Goal: Task Accomplishment & Management: Use online tool/utility

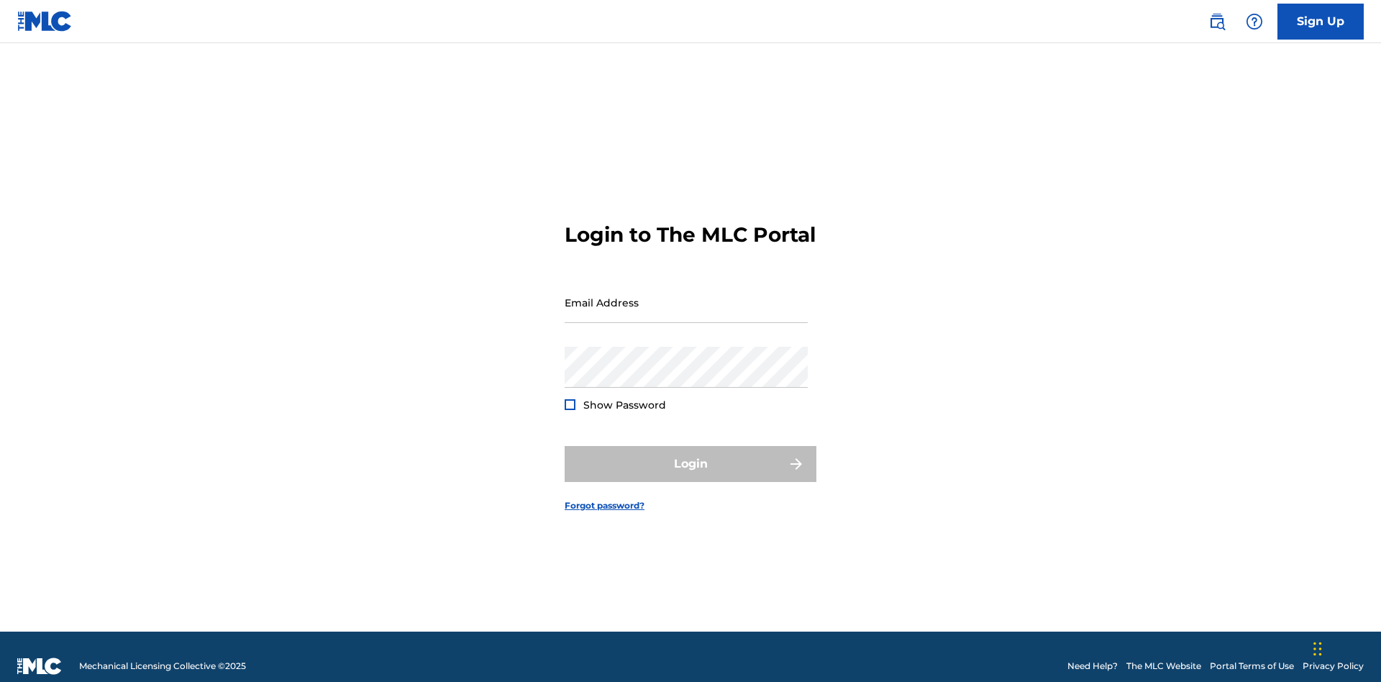
scroll to position [19, 0]
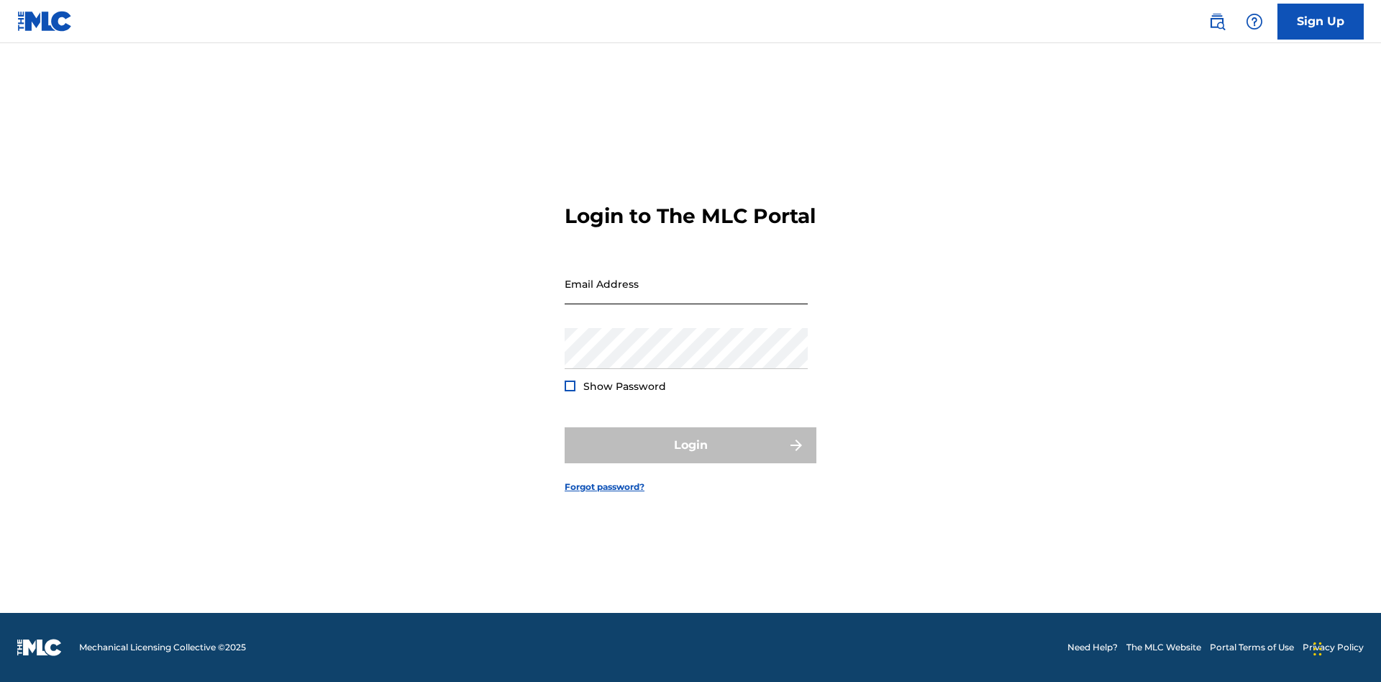
click at [686, 296] on input "Email Address" at bounding box center [686, 283] width 243 height 41
type input "[EMAIL_ADDRESS][DOMAIN_NAME]"
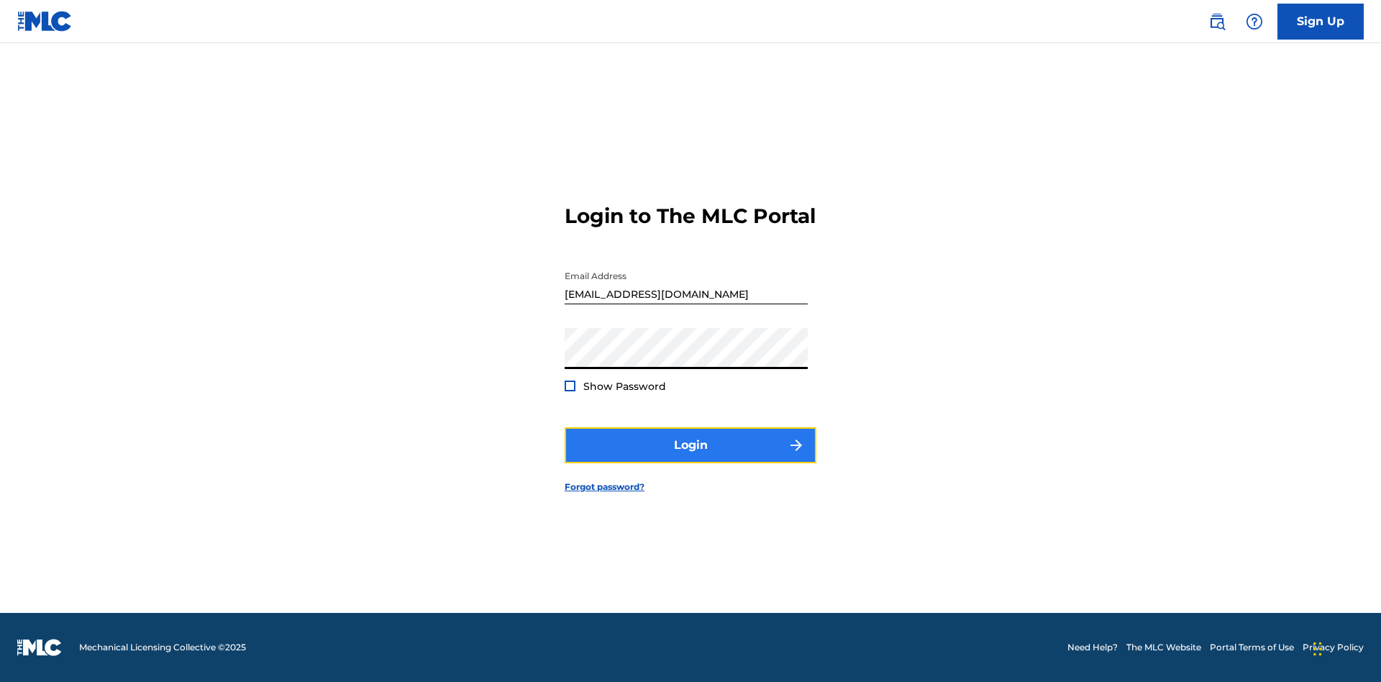
click at [690, 457] on button "Login" at bounding box center [691, 445] width 252 height 36
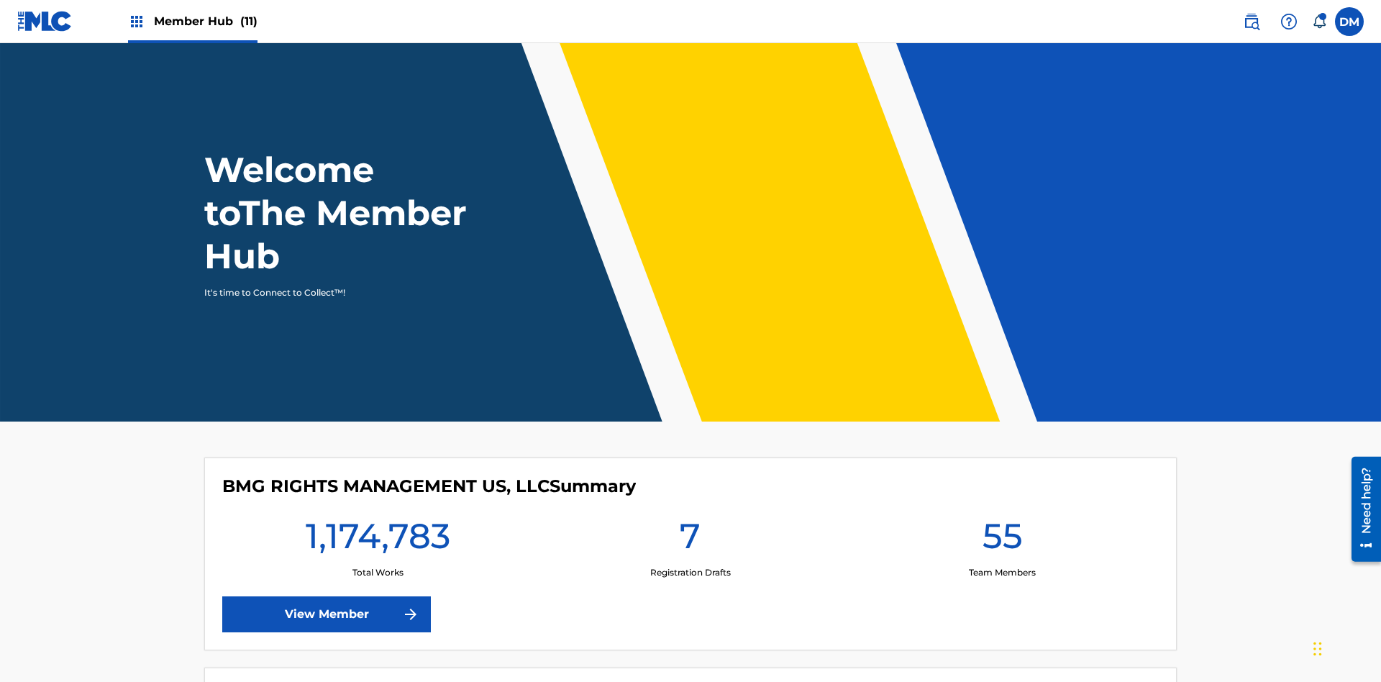
click at [192, 21] on span "Member Hub (11)" at bounding box center [206, 21] width 104 height 17
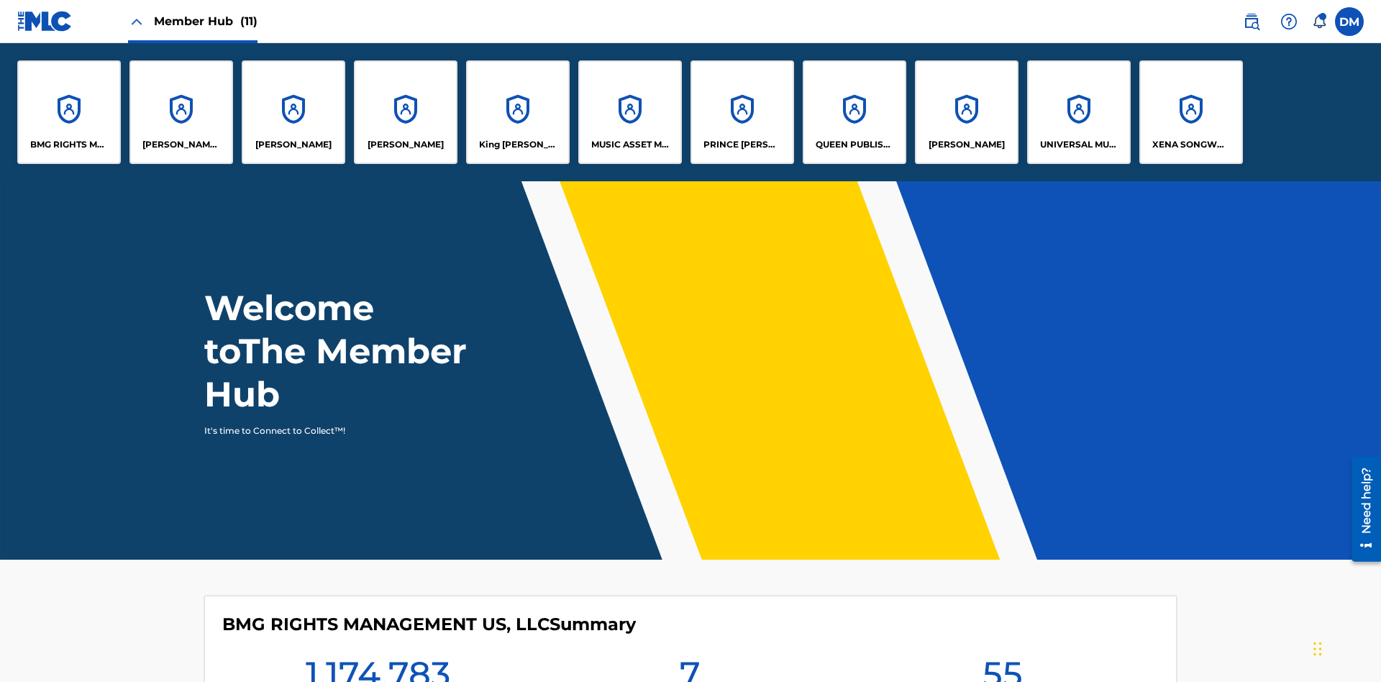
scroll to position [52, 0]
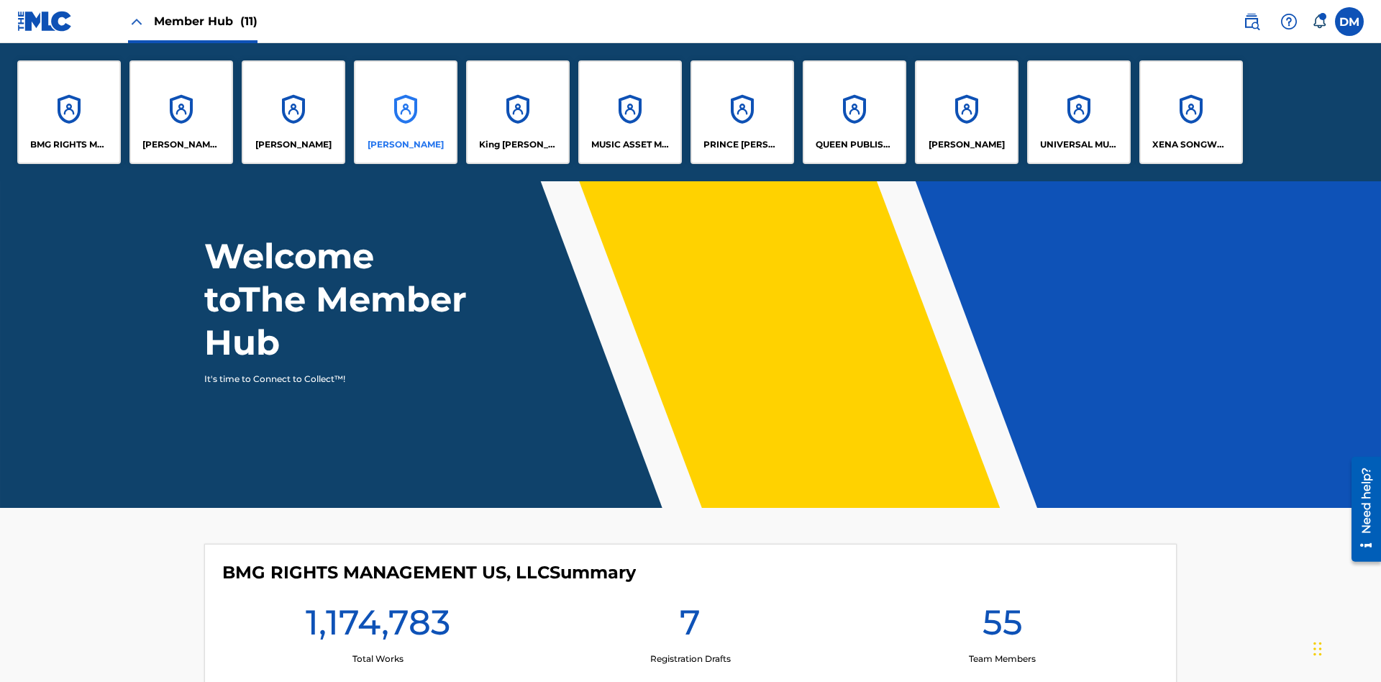
click at [406, 145] on p "[PERSON_NAME]" at bounding box center [406, 144] width 76 height 13
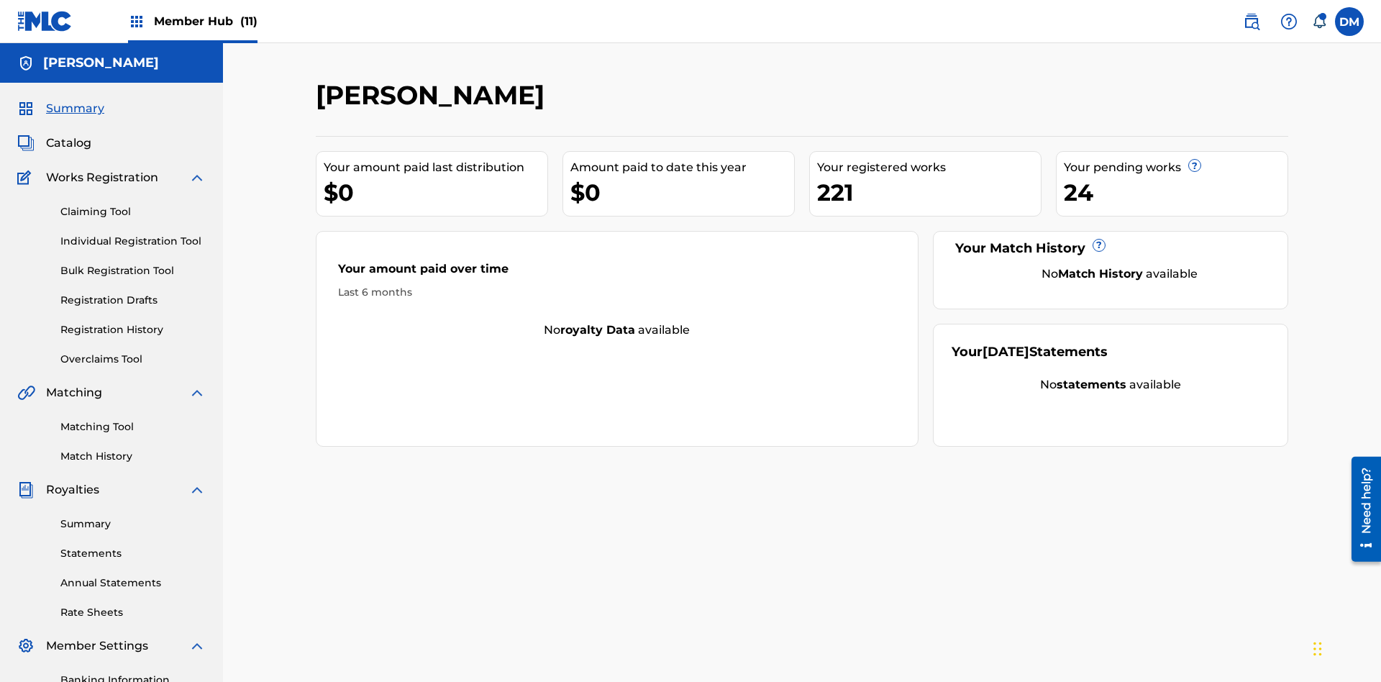
scroll to position [210, 0]
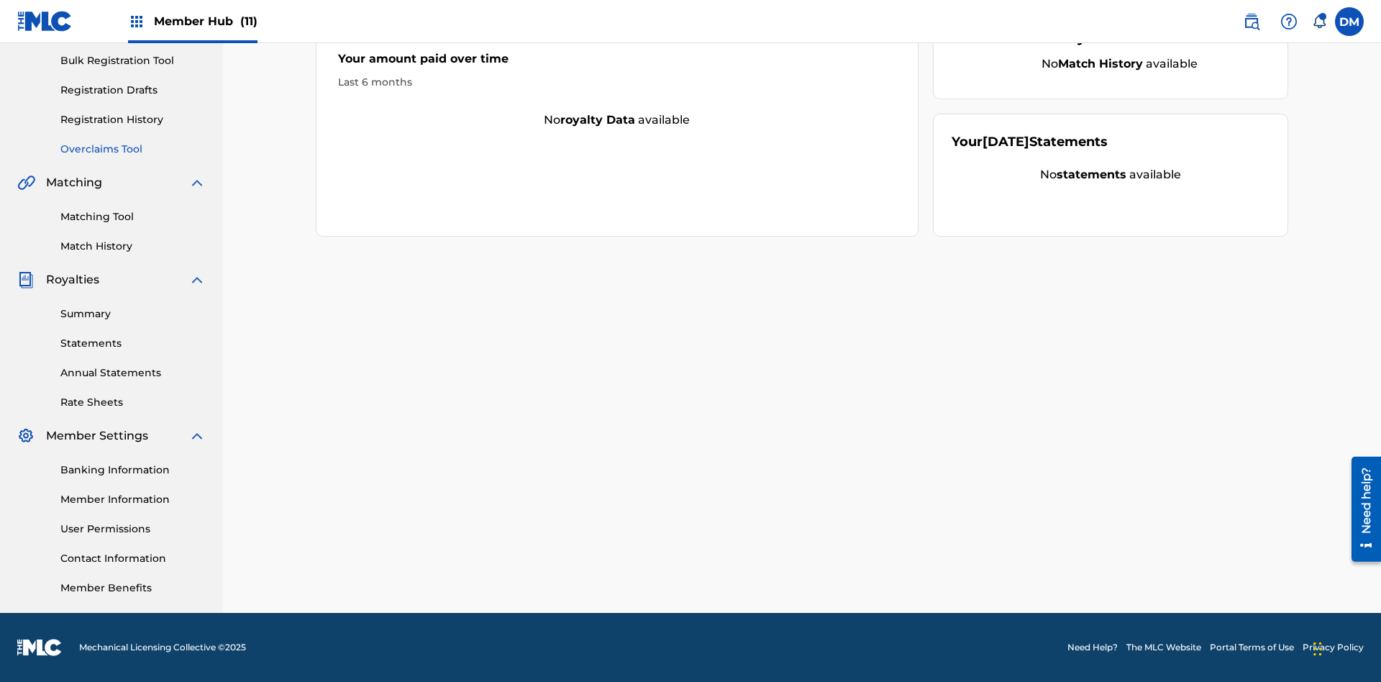
click at [133, 149] on link "Overclaims Tool" at bounding box center [132, 149] width 145 height 15
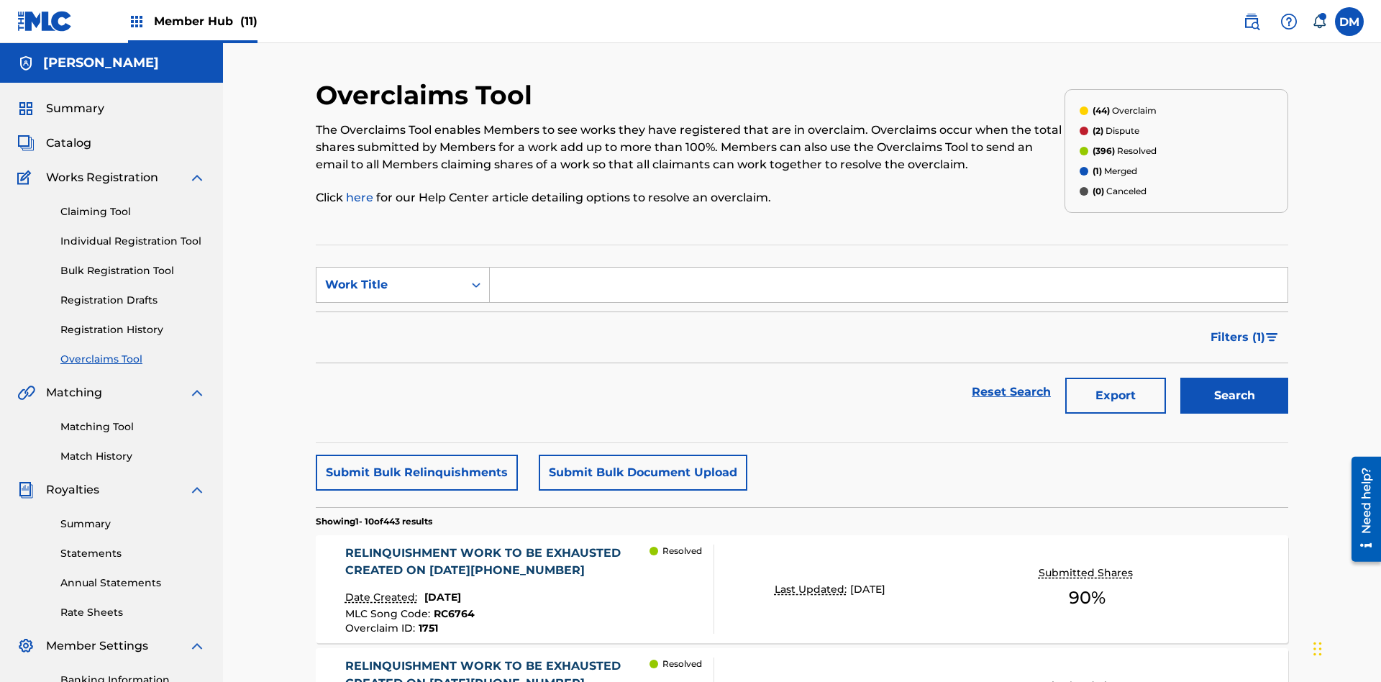
scroll to position [185, 0]
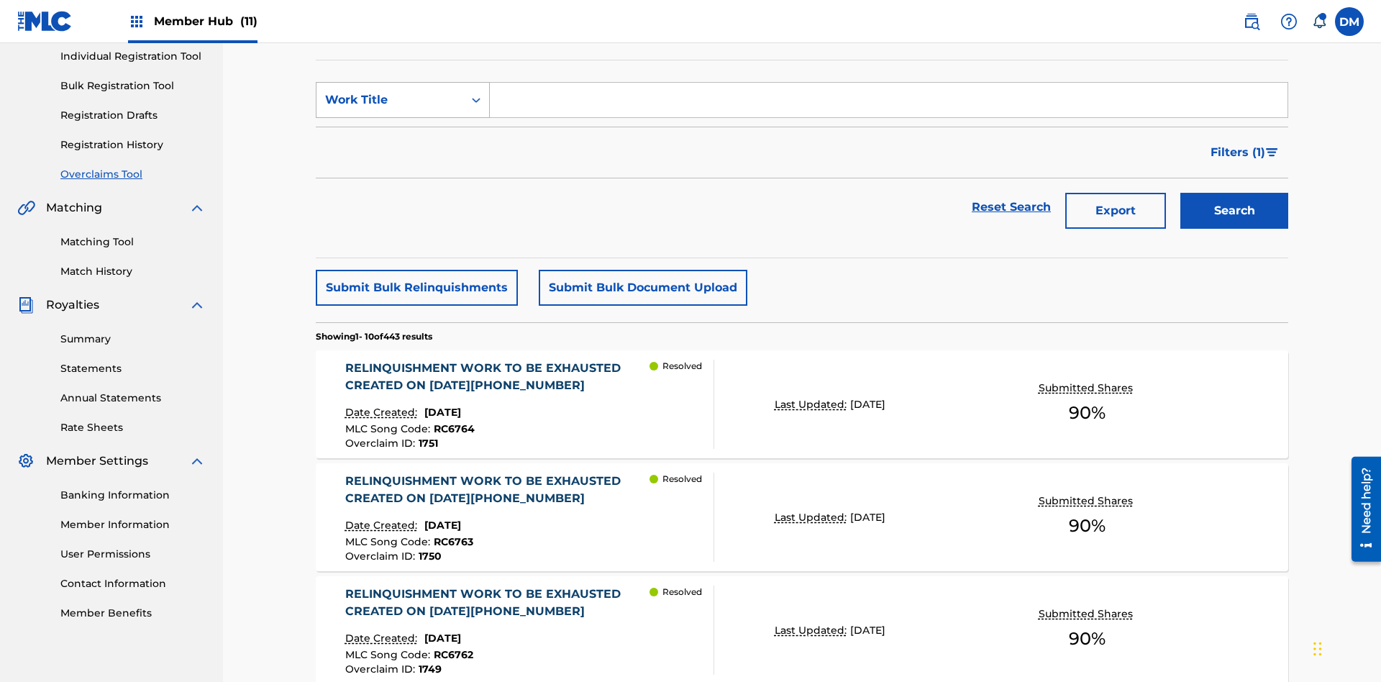
click at [390, 100] on div "Work Title" at bounding box center [389, 99] width 129 height 17
click at [403, 172] on div "Overclaim ID" at bounding box center [402, 172] width 173 height 36
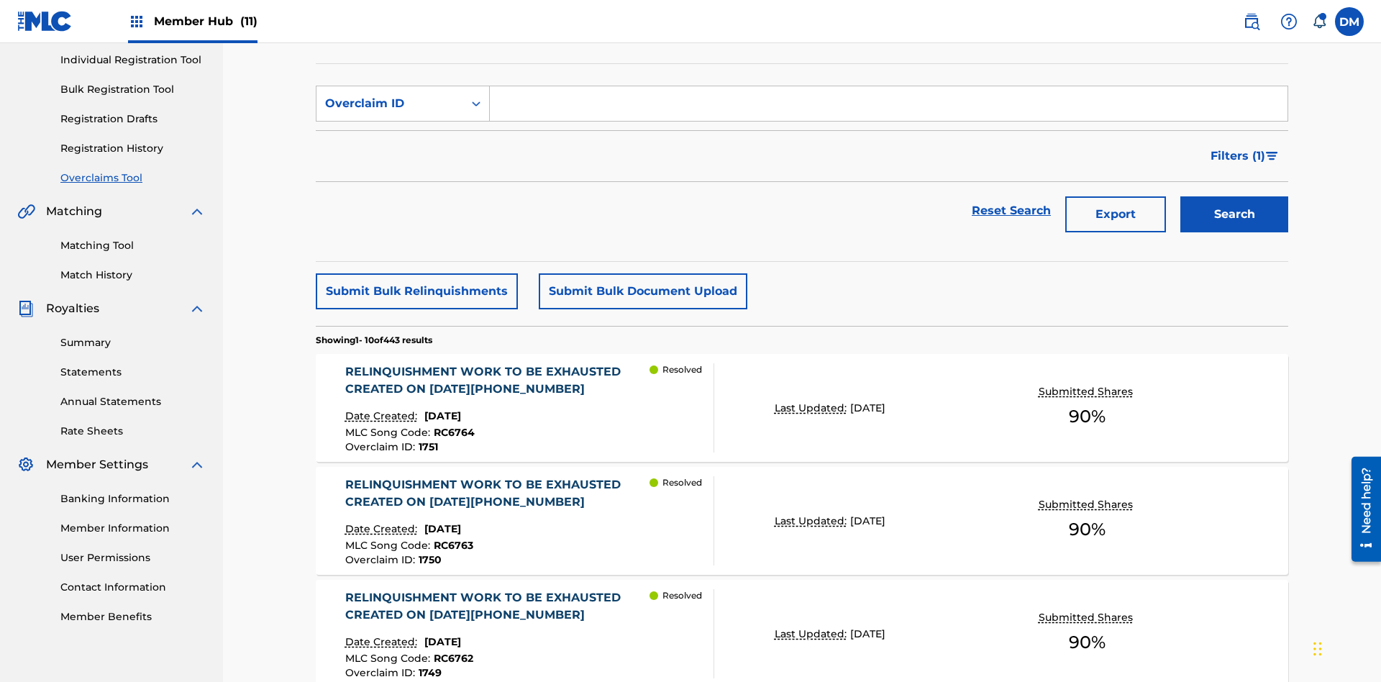
click at [888, 104] on input "Search Form" at bounding box center [889, 103] width 798 height 35
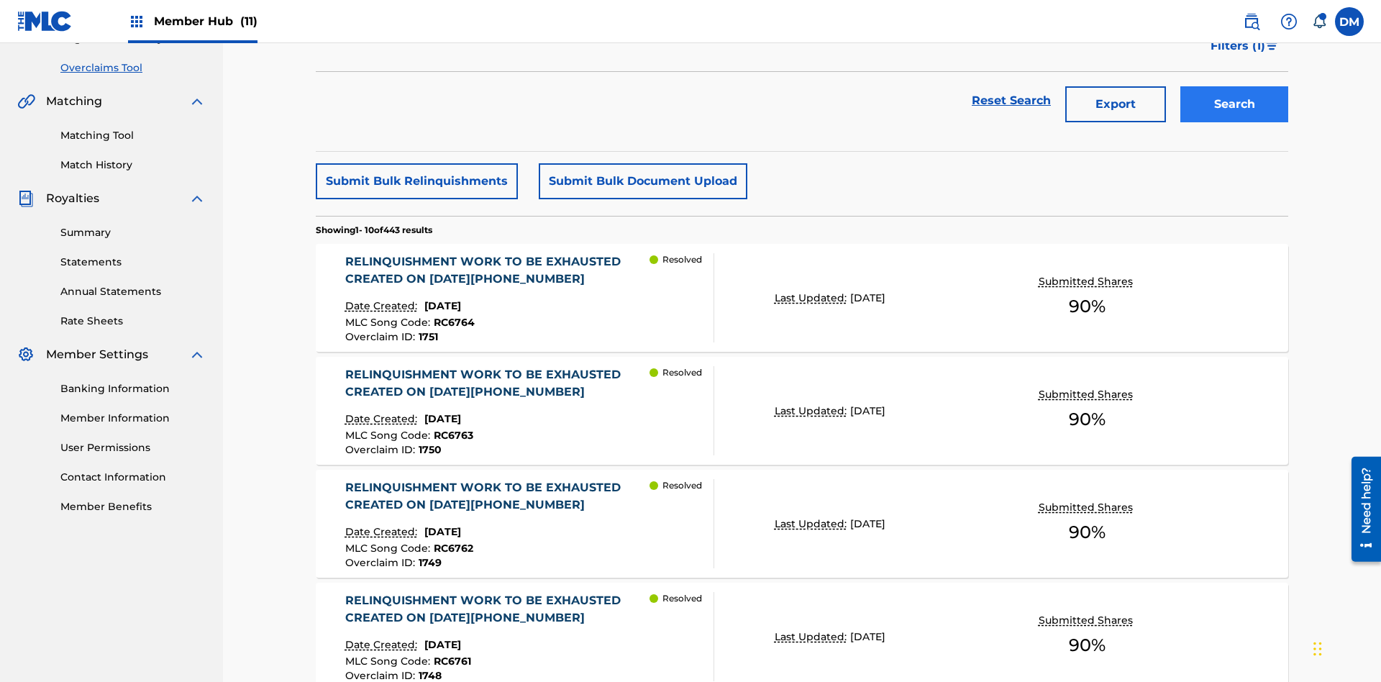
type input "1482"
click at [1234, 104] on button "Search" at bounding box center [1234, 104] width 108 height 36
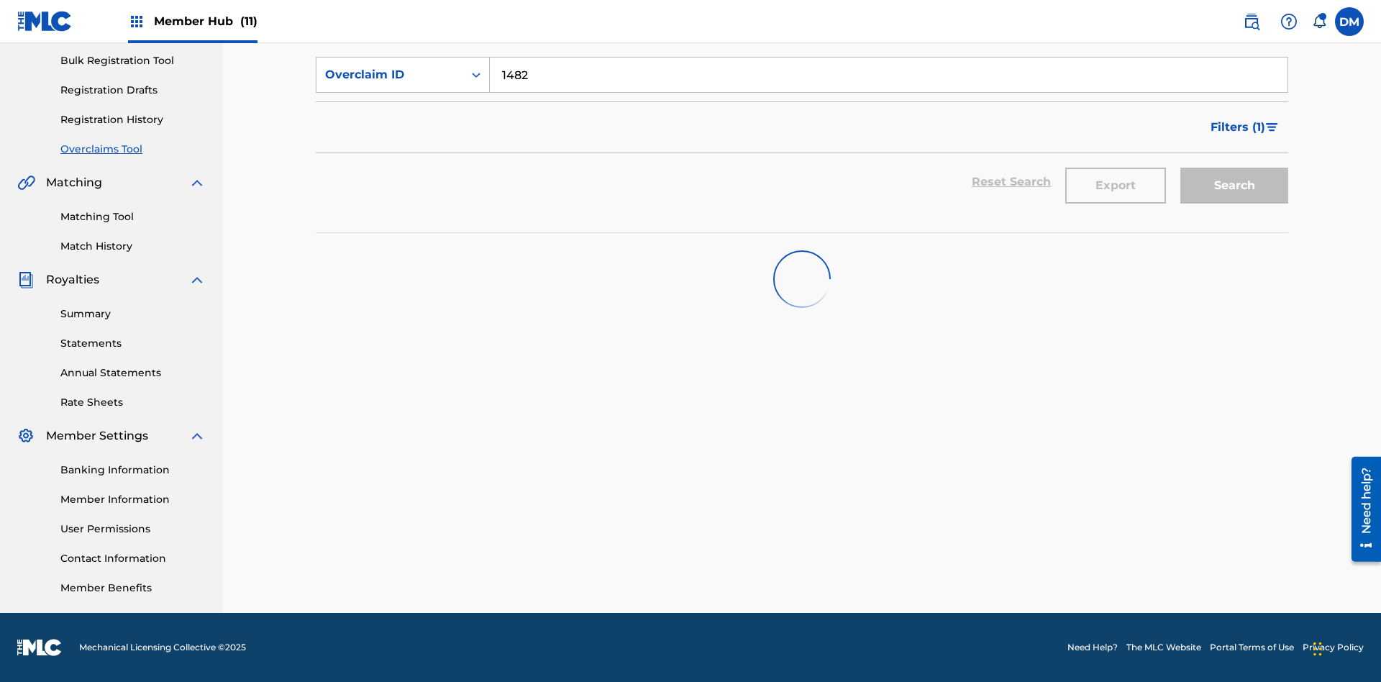
scroll to position [210, 0]
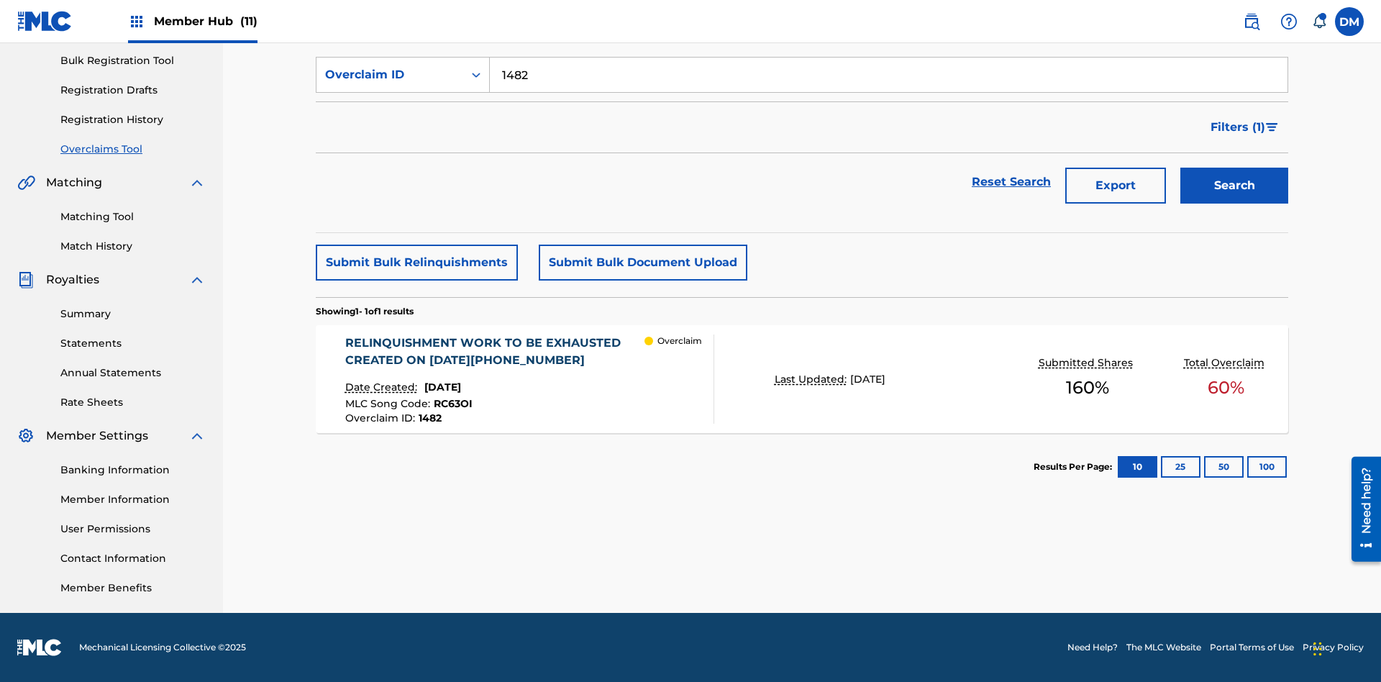
click at [494, 352] on div "RELINQUISHMENT WORK TO BE EXHAUSTED CREATED ON [DATE][PHONE_NUMBER]" at bounding box center [495, 351] width 300 height 35
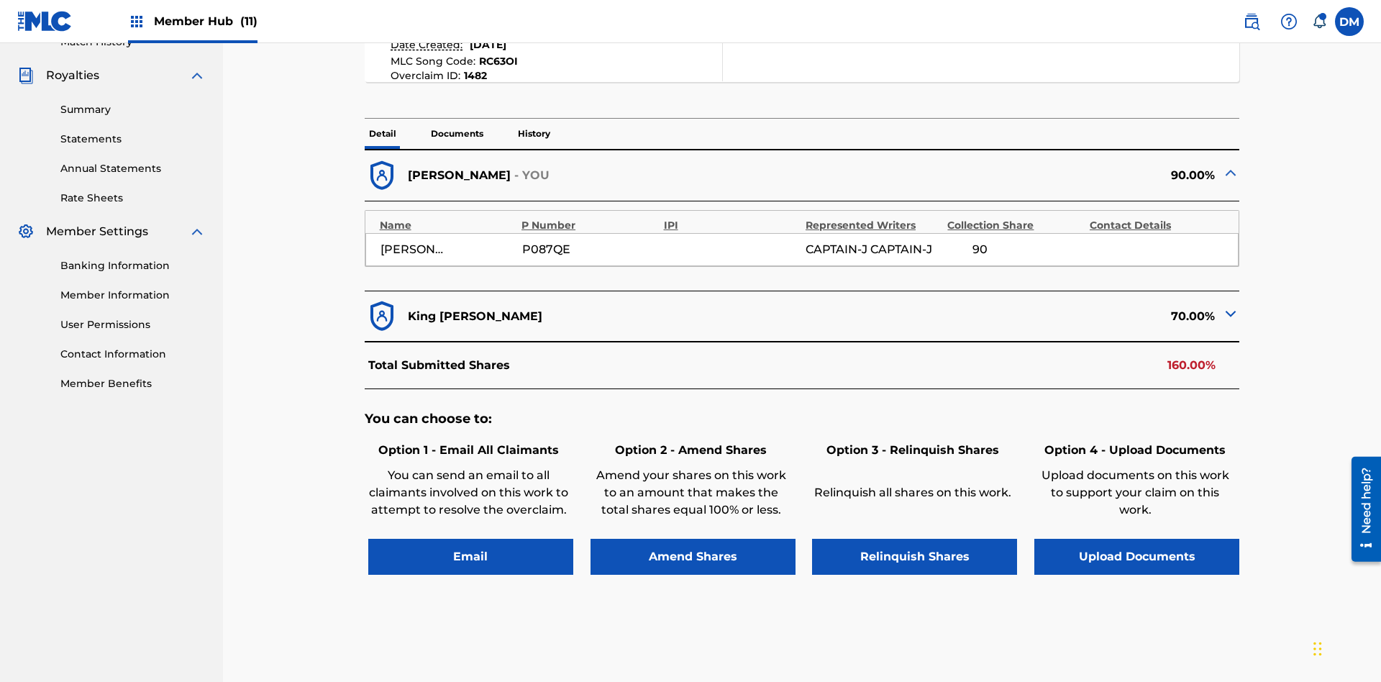
click at [456, 119] on p "Documents" at bounding box center [457, 134] width 61 height 30
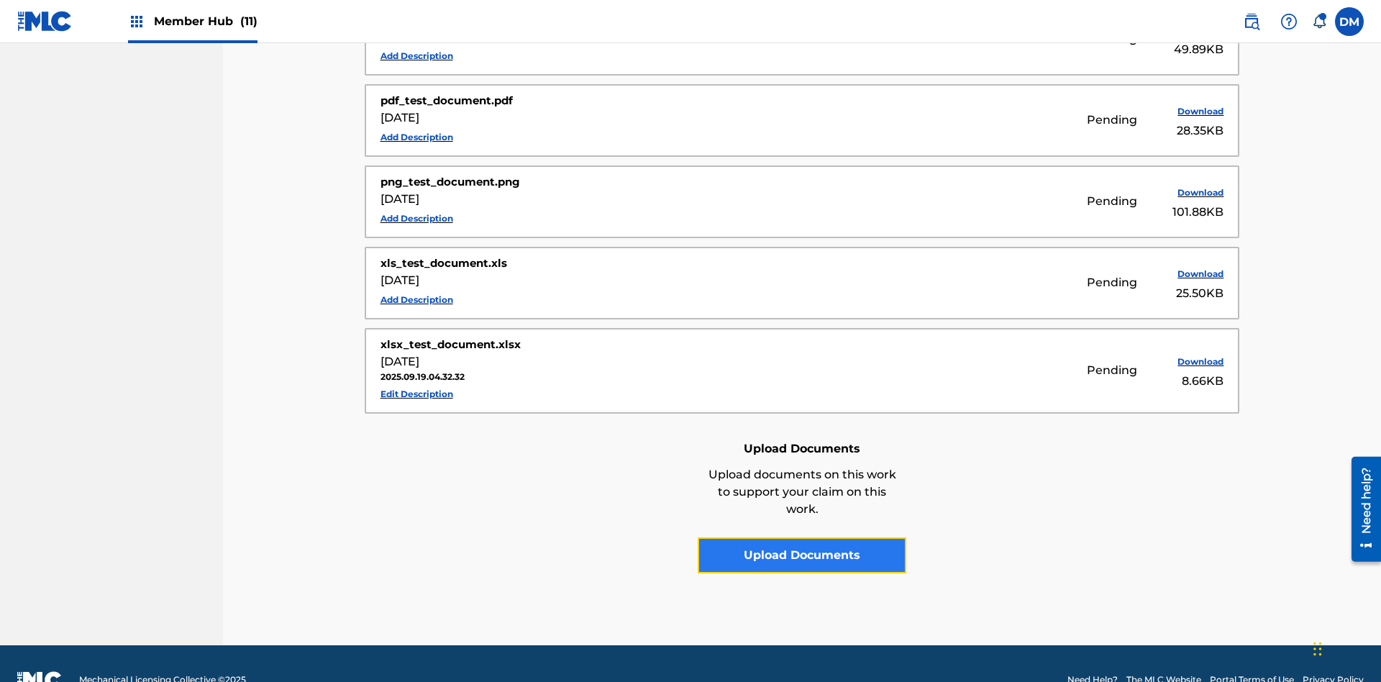
click at [802, 537] on button "Upload Documents" at bounding box center [802, 555] width 209 height 36
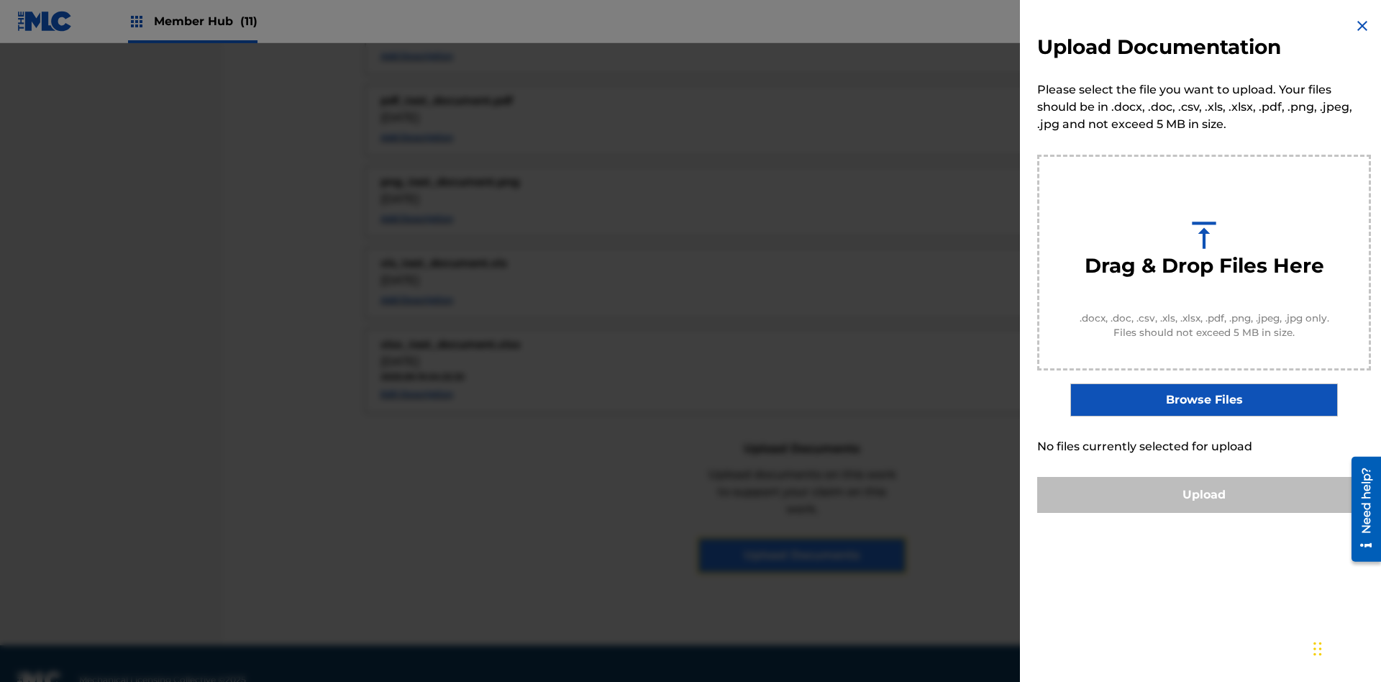
scroll to position [908, 0]
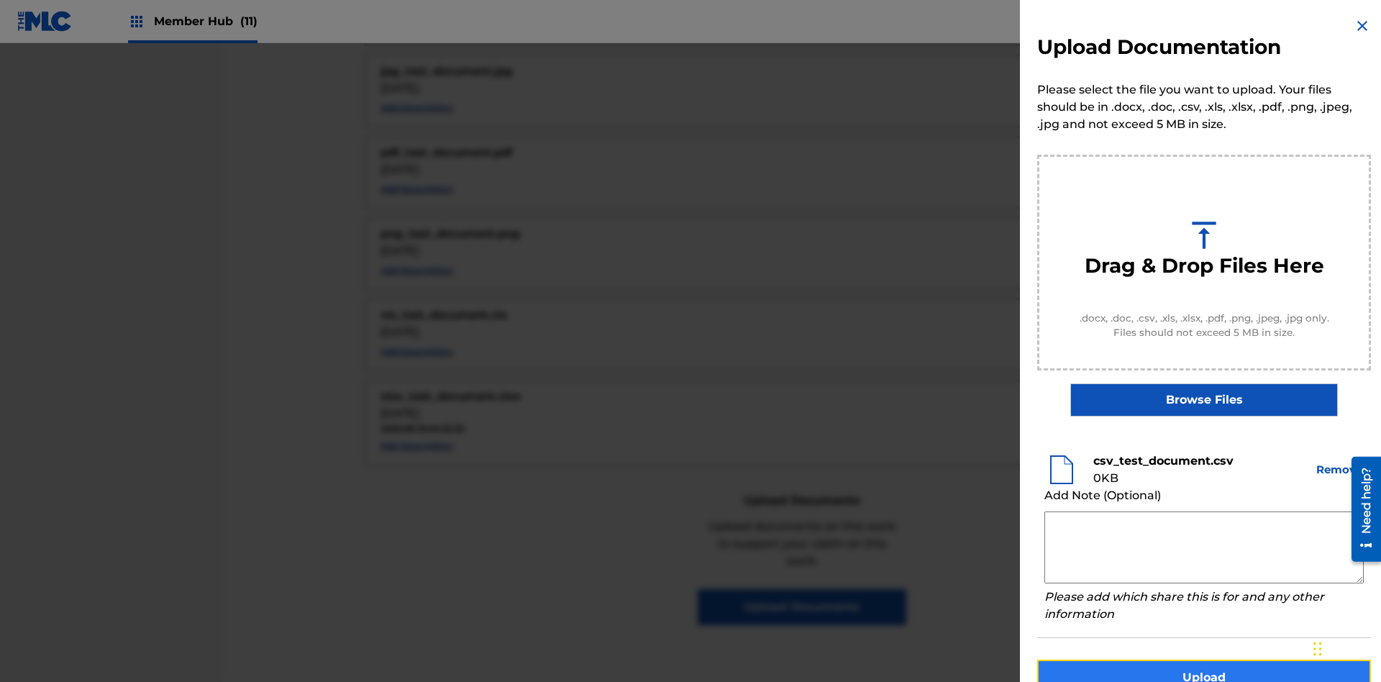
click at [1204, 660] on button "Upload" at bounding box center [1204, 678] width 334 height 36
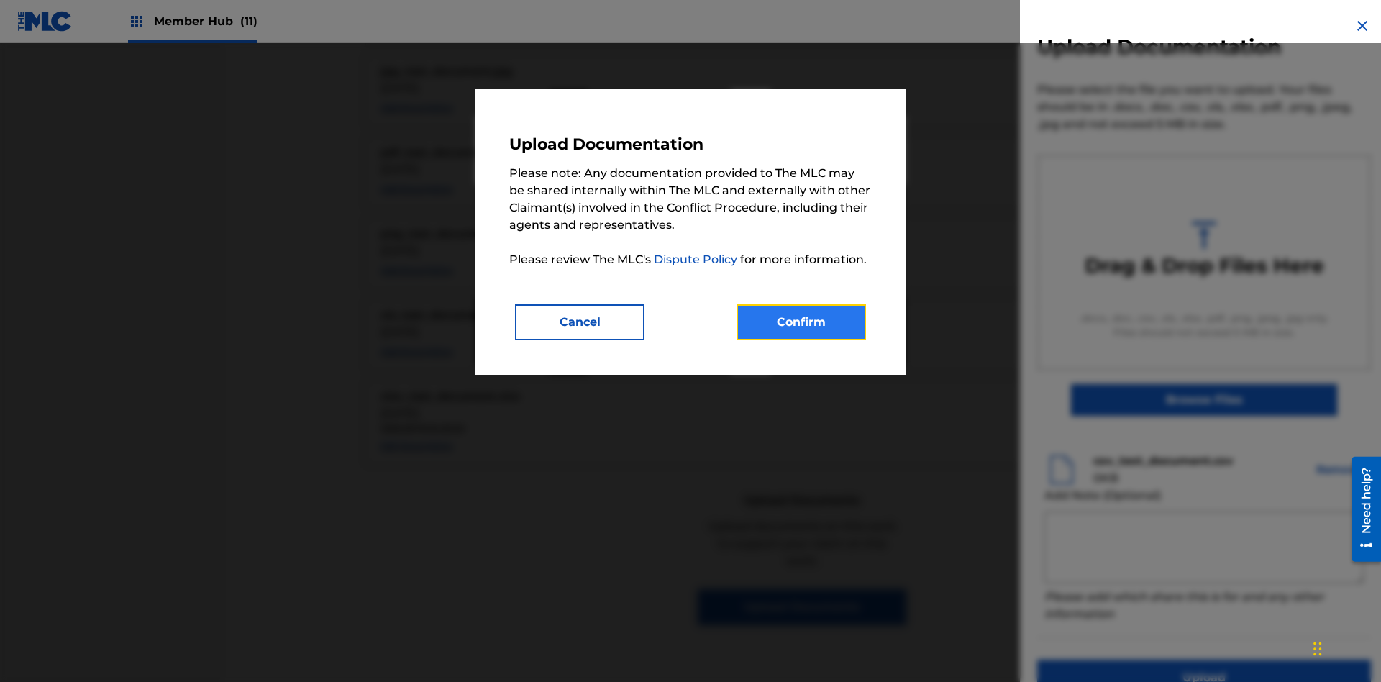
click at [801, 321] on button "Confirm" at bounding box center [800, 322] width 129 height 36
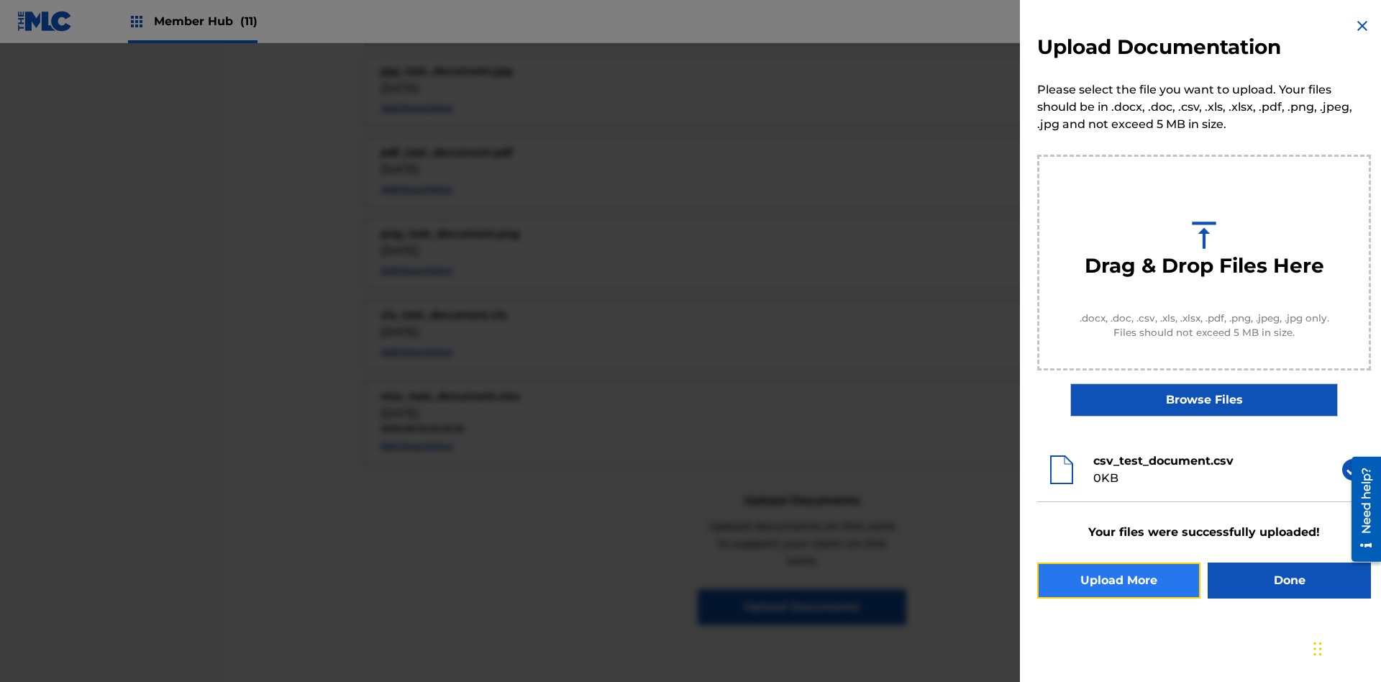
click at [1118, 580] on button "Upload More" at bounding box center [1118, 580] width 163 height 36
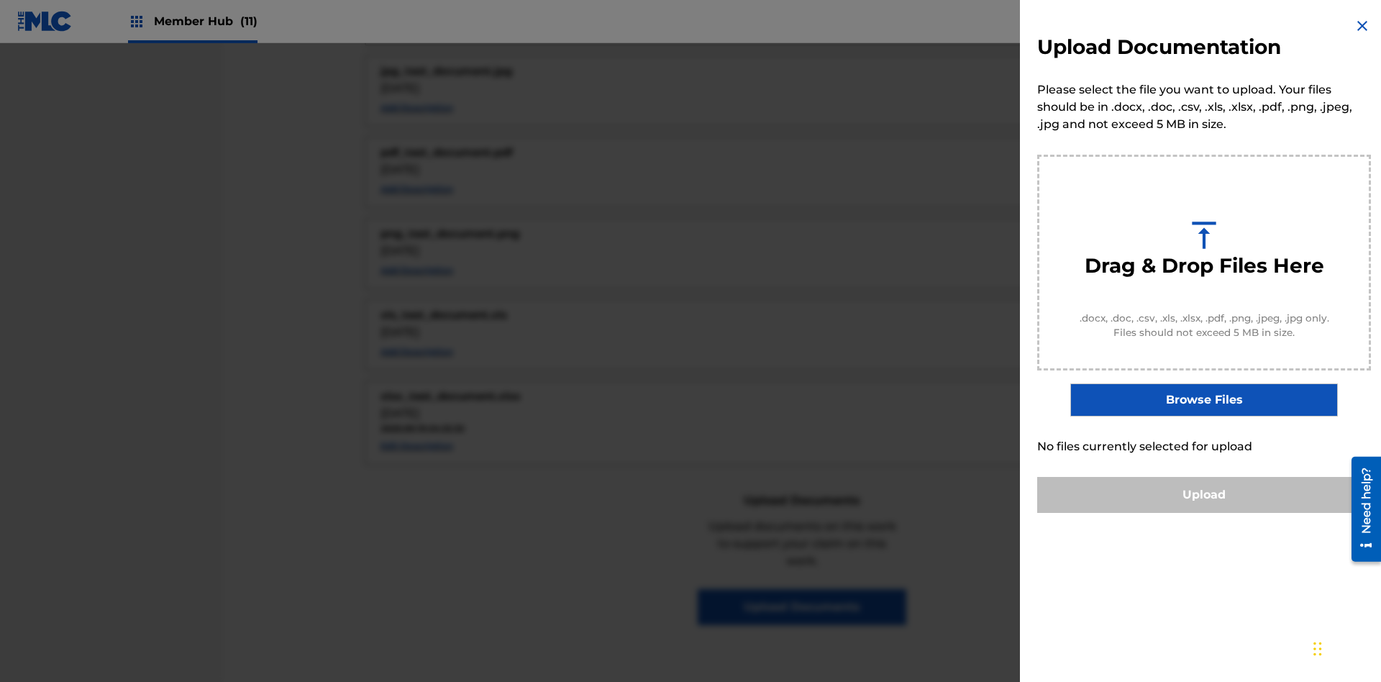
scroll to position [0, 0]
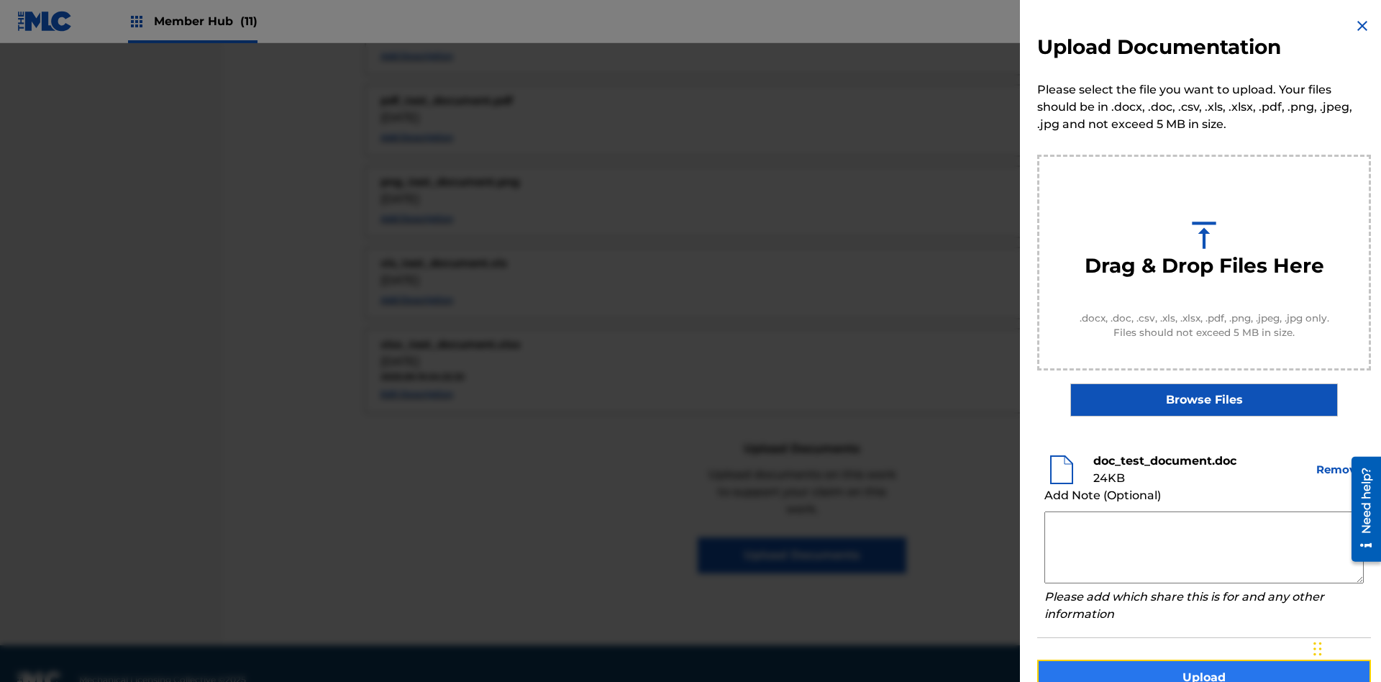
click at [1204, 660] on button "Upload" at bounding box center [1204, 678] width 334 height 36
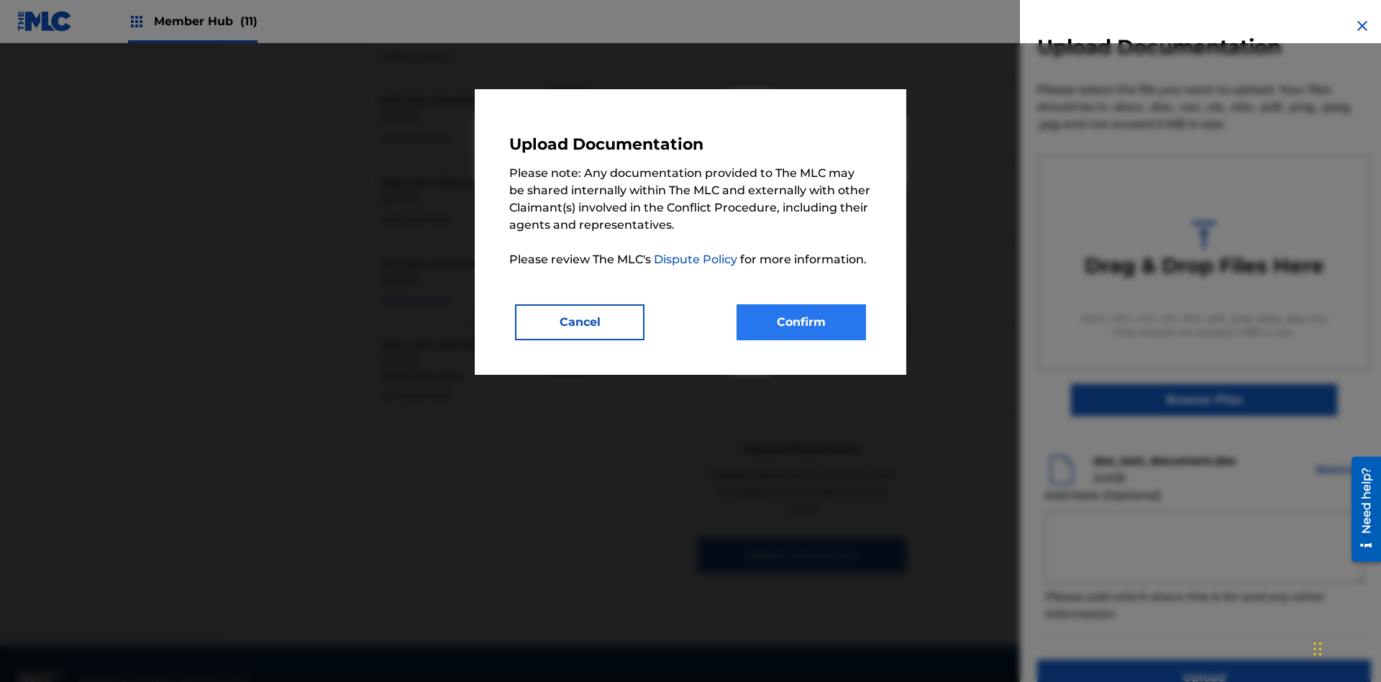
click at [801, 321] on button "Confirm" at bounding box center [800, 322] width 129 height 36
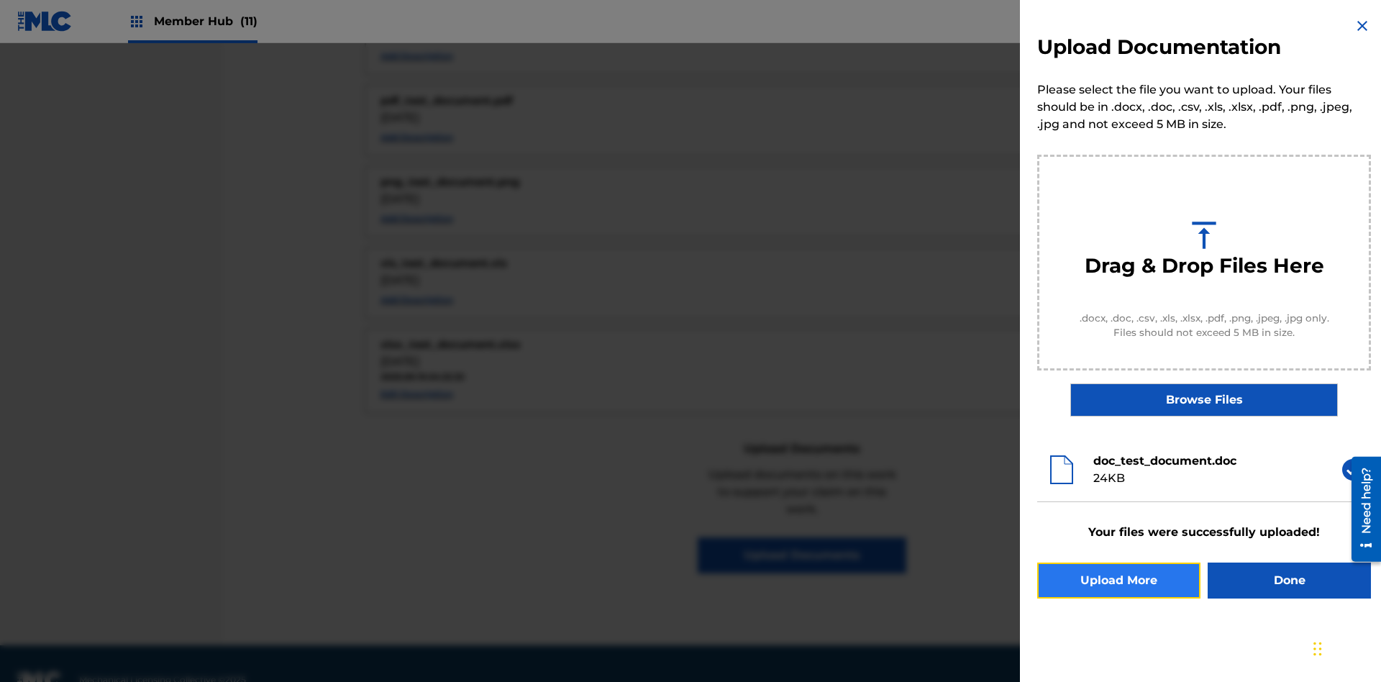
click at [1118, 580] on button "Upload More" at bounding box center [1118, 580] width 163 height 36
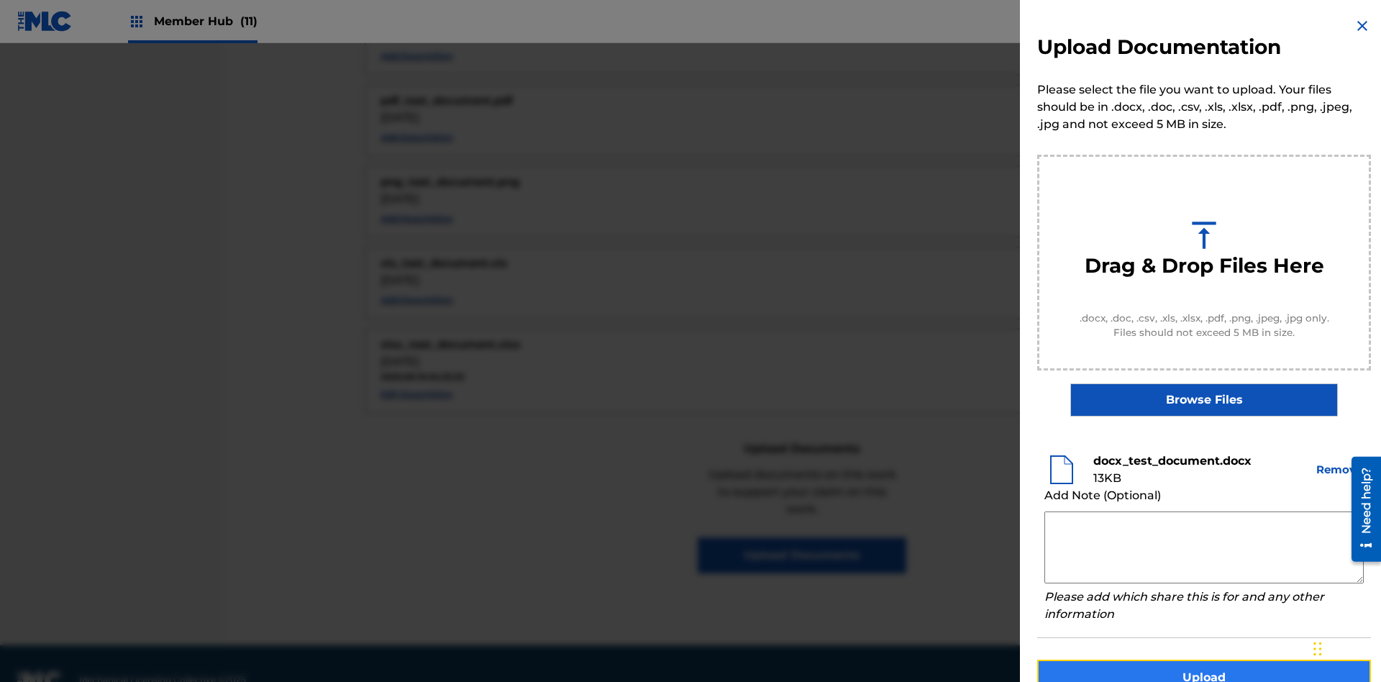
click at [1204, 660] on button "Upload" at bounding box center [1204, 678] width 334 height 36
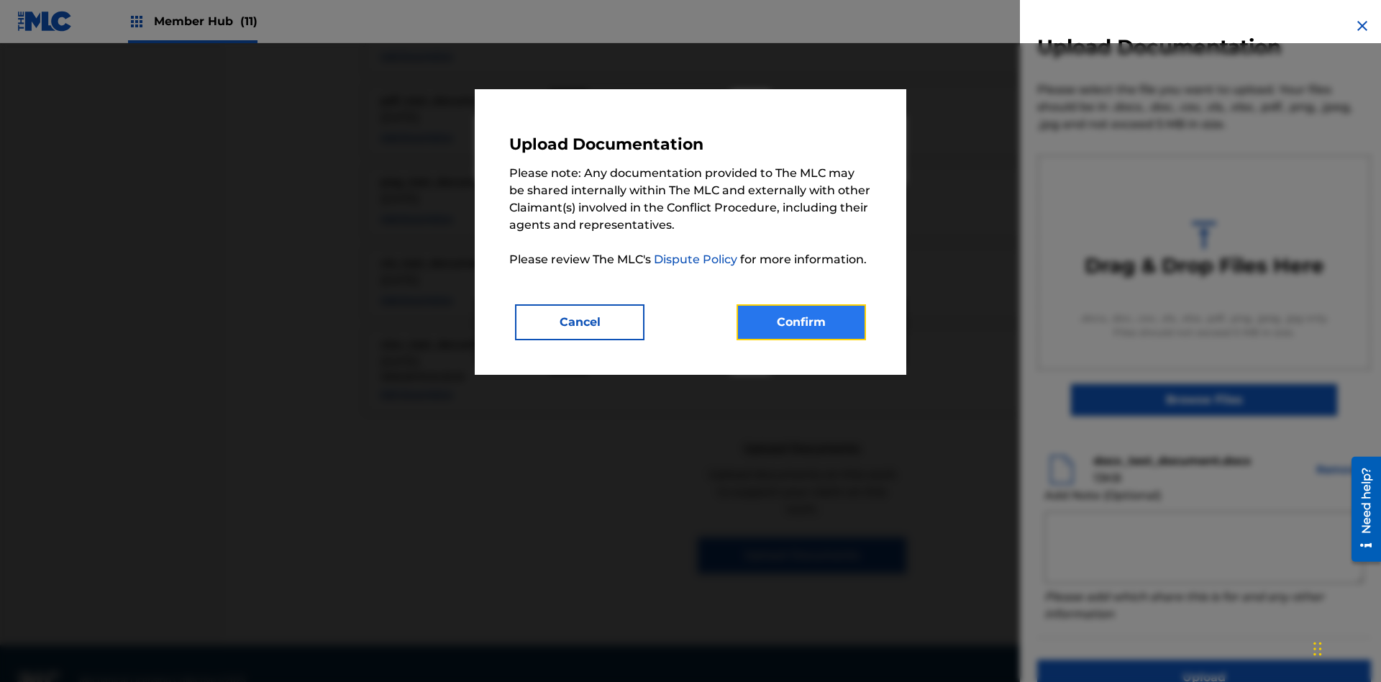
click at [801, 321] on button "Confirm" at bounding box center [800, 322] width 129 height 36
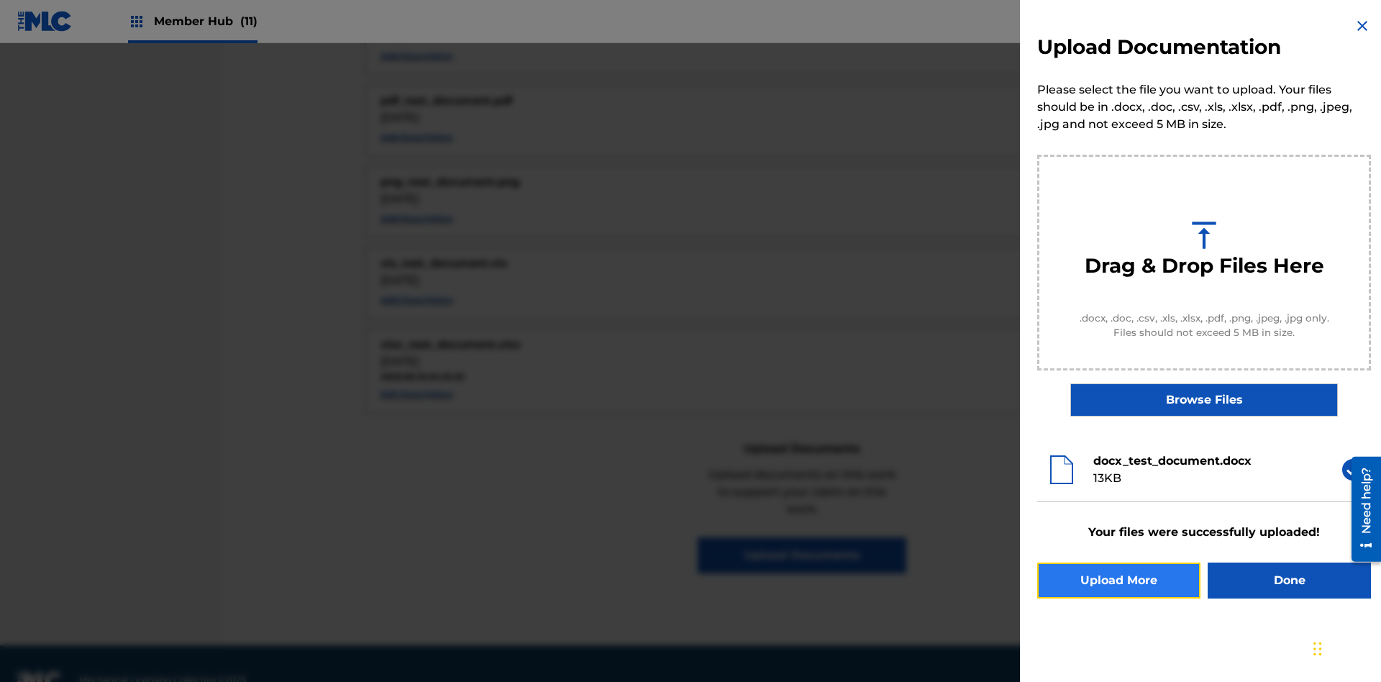
click at [1118, 580] on button "Upload More" at bounding box center [1118, 580] width 163 height 36
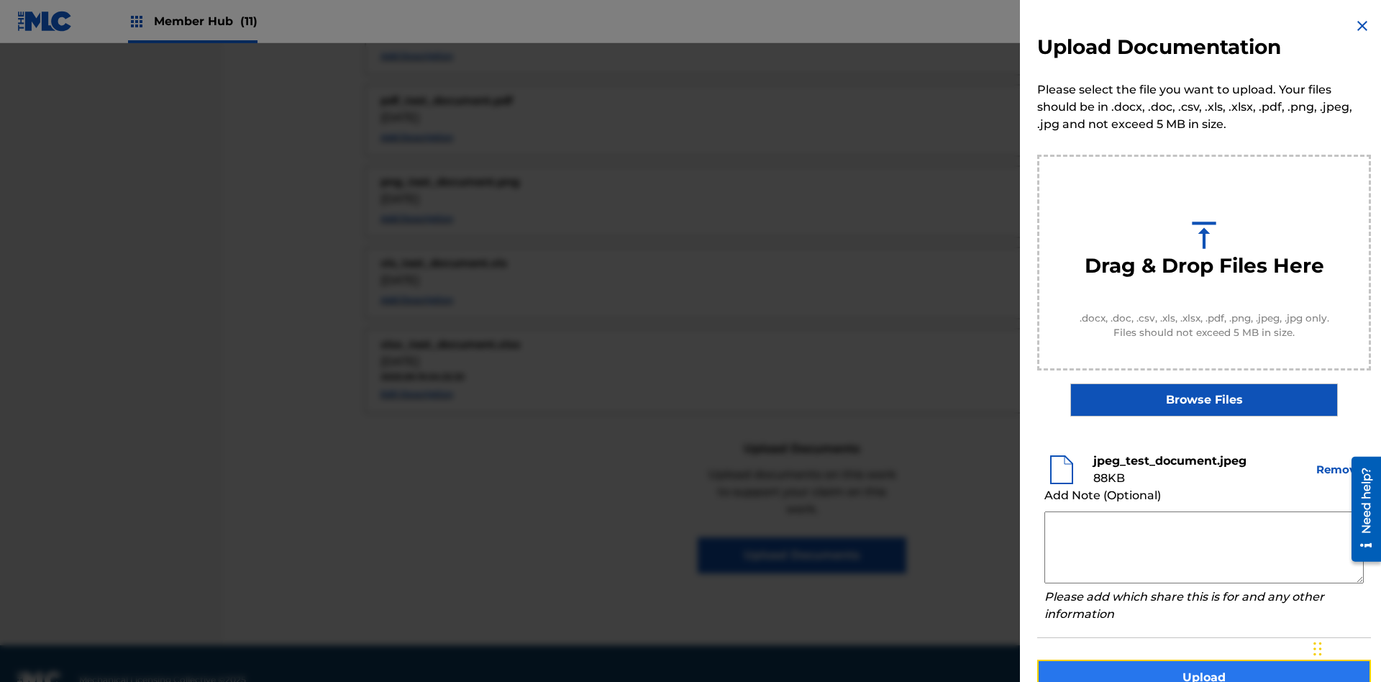
click at [1204, 660] on button "Upload" at bounding box center [1204, 678] width 334 height 36
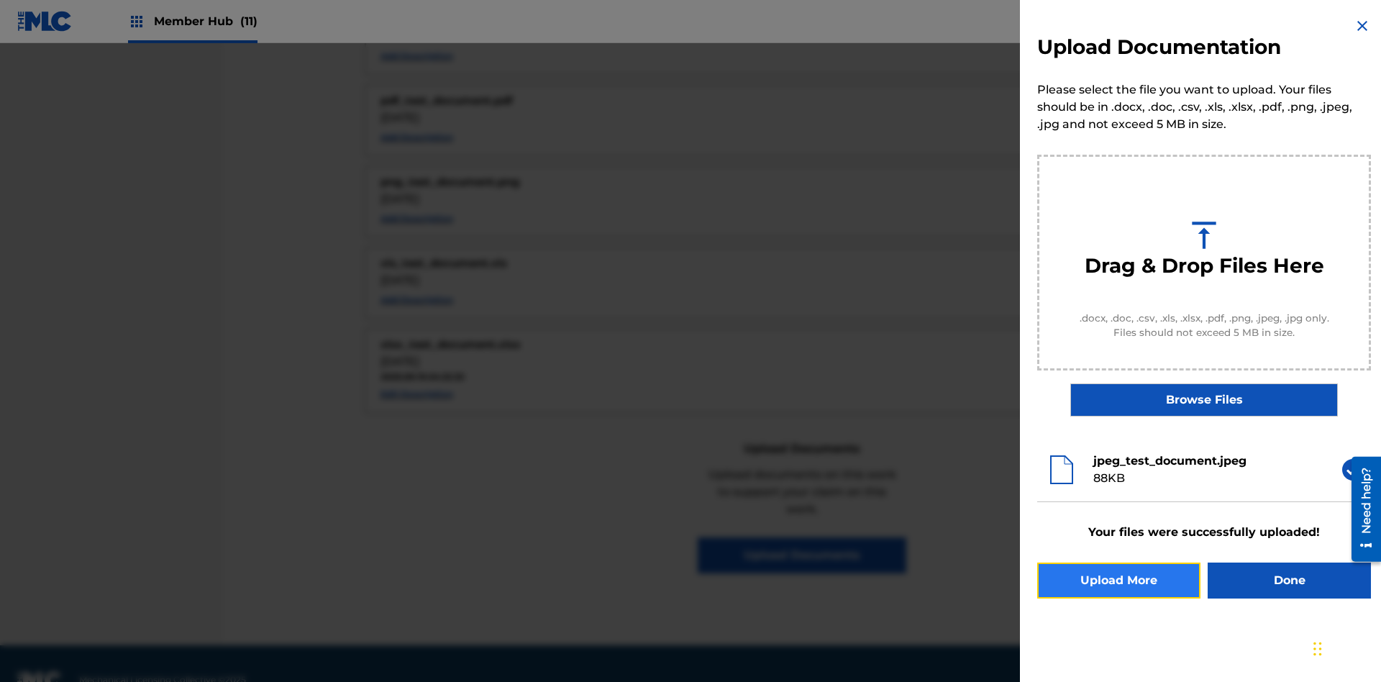
click at [1118, 580] on button "Upload More" at bounding box center [1118, 580] width 163 height 36
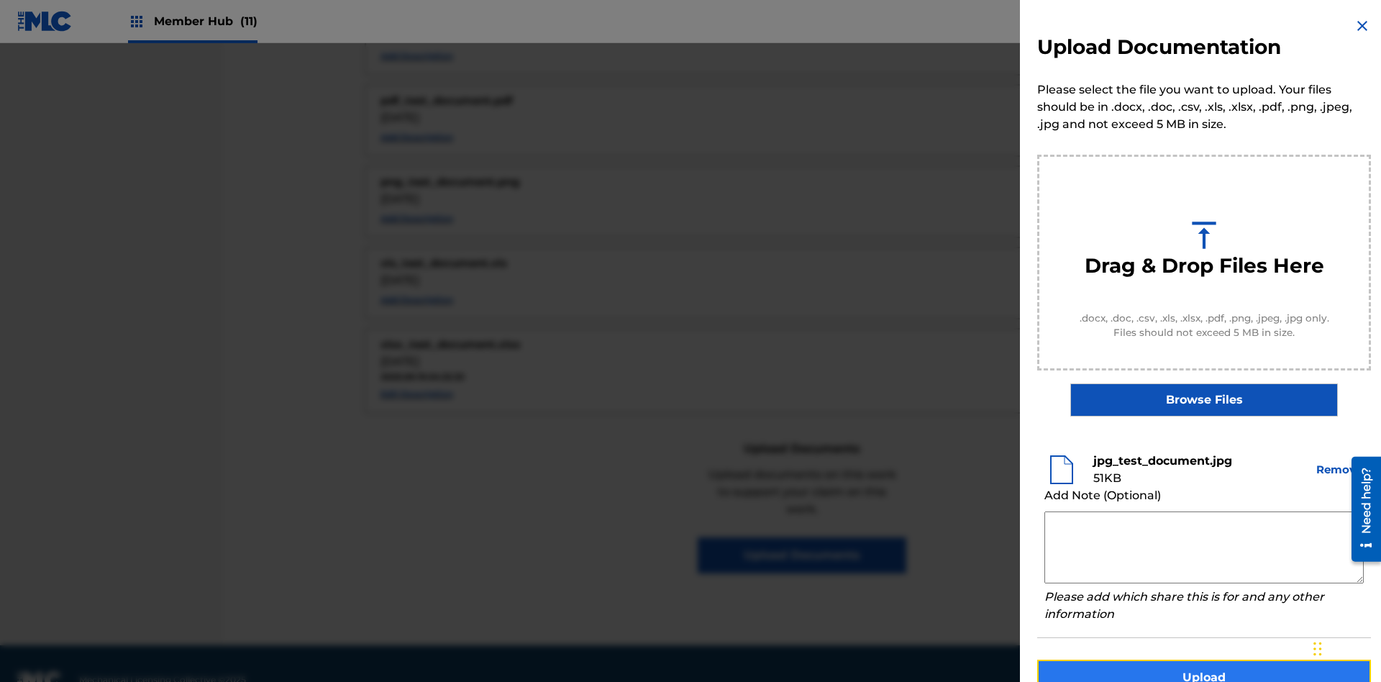
click at [1204, 660] on button "Upload" at bounding box center [1204, 678] width 334 height 36
click at [1118, 660] on button "Upload" at bounding box center [1204, 678] width 334 height 36
click at [1204, 660] on button "Upload" at bounding box center [1204, 678] width 334 height 36
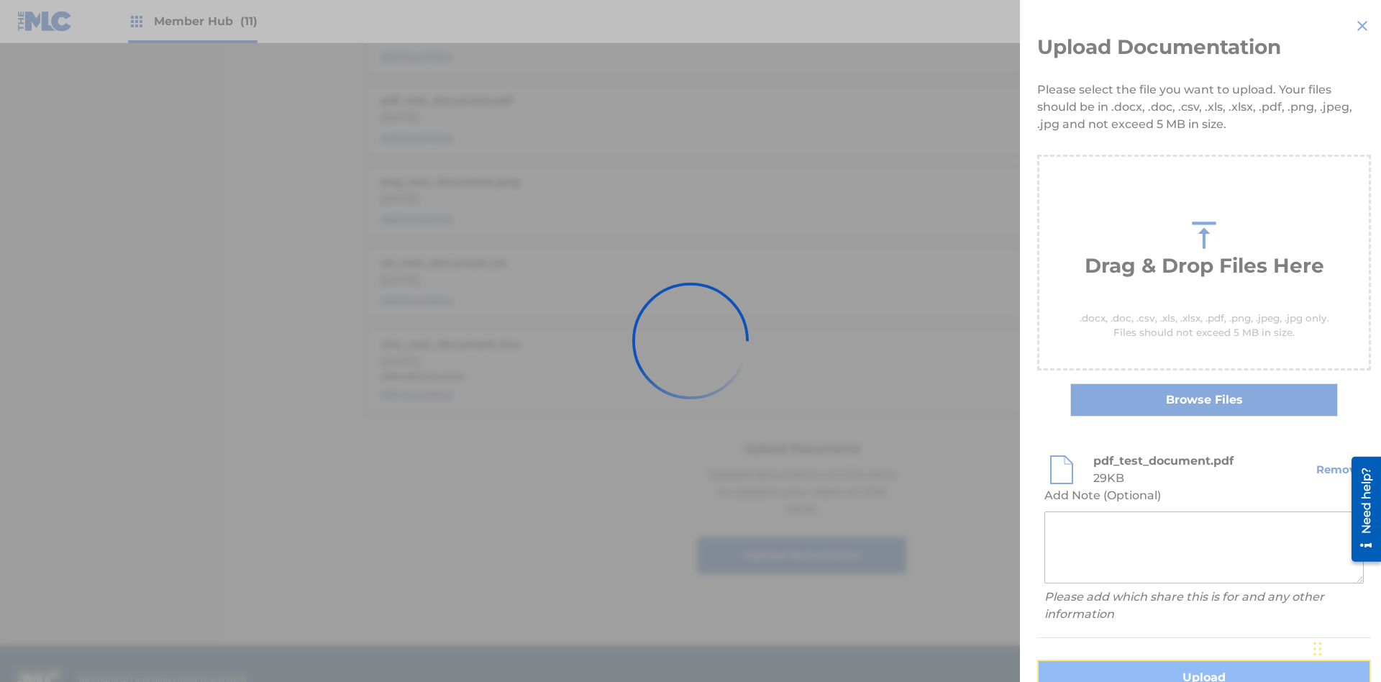
click at [1118, 660] on button "Upload" at bounding box center [1204, 678] width 334 height 36
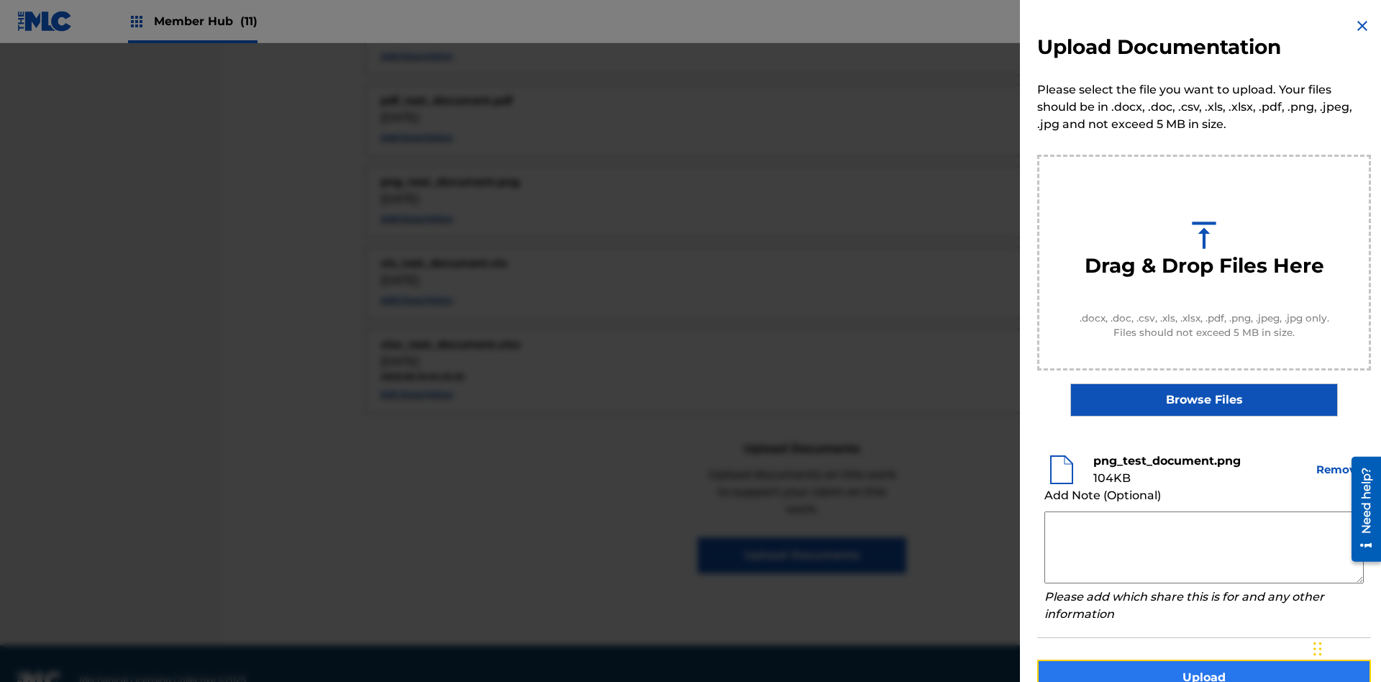
click at [1204, 660] on button "Upload" at bounding box center [1204, 678] width 334 height 36
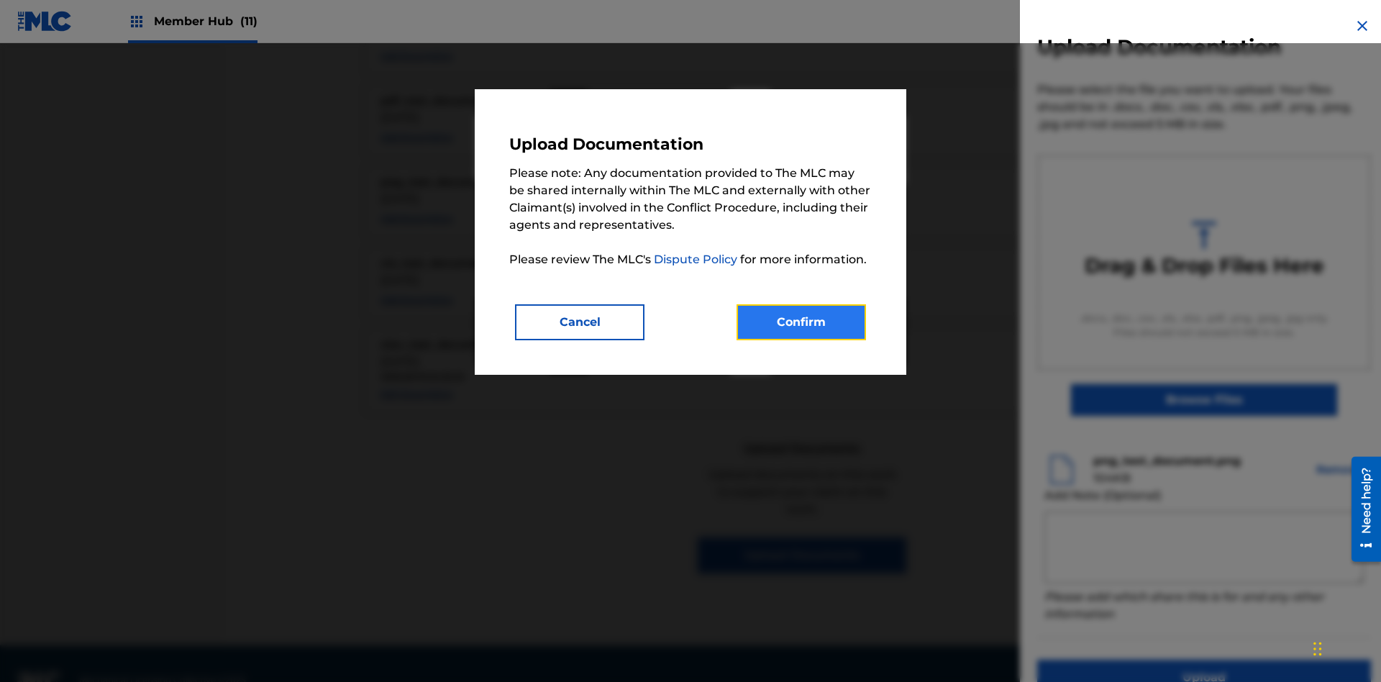
click at [801, 321] on button "Confirm" at bounding box center [800, 322] width 129 height 36
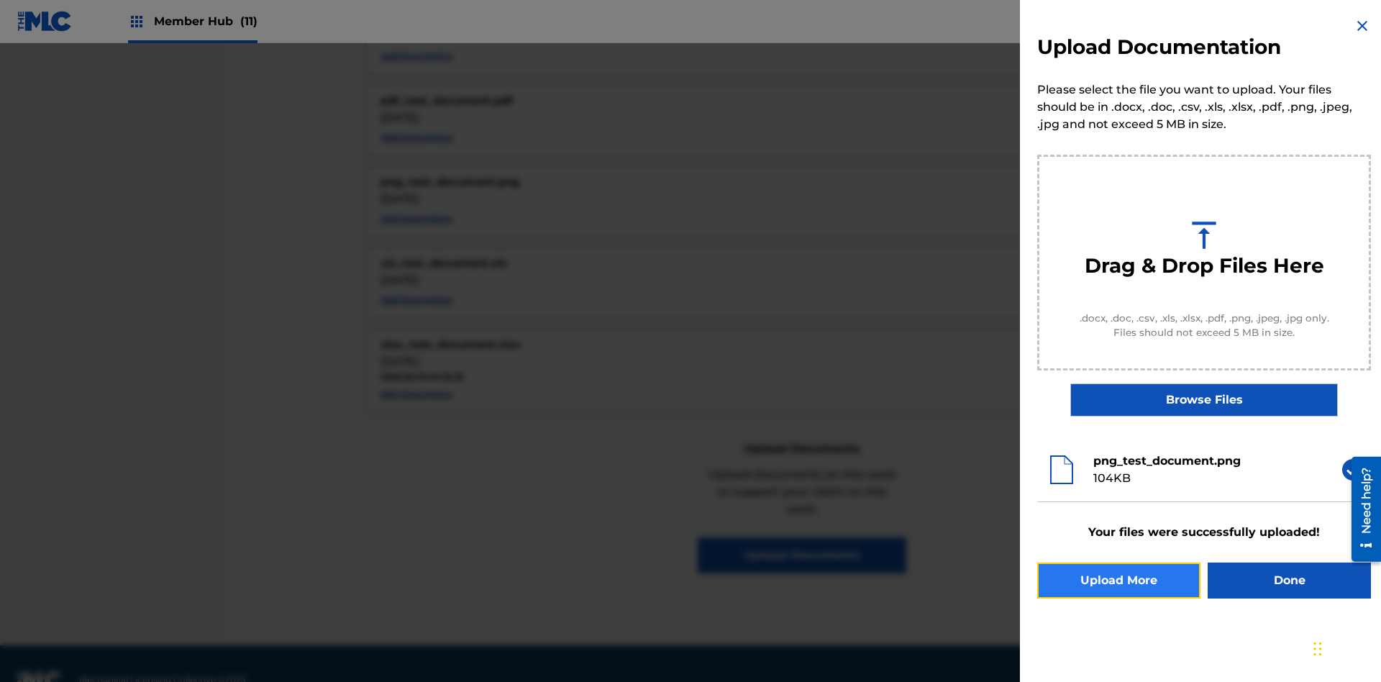
click at [1118, 580] on button "Upload More" at bounding box center [1118, 580] width 163 height 36
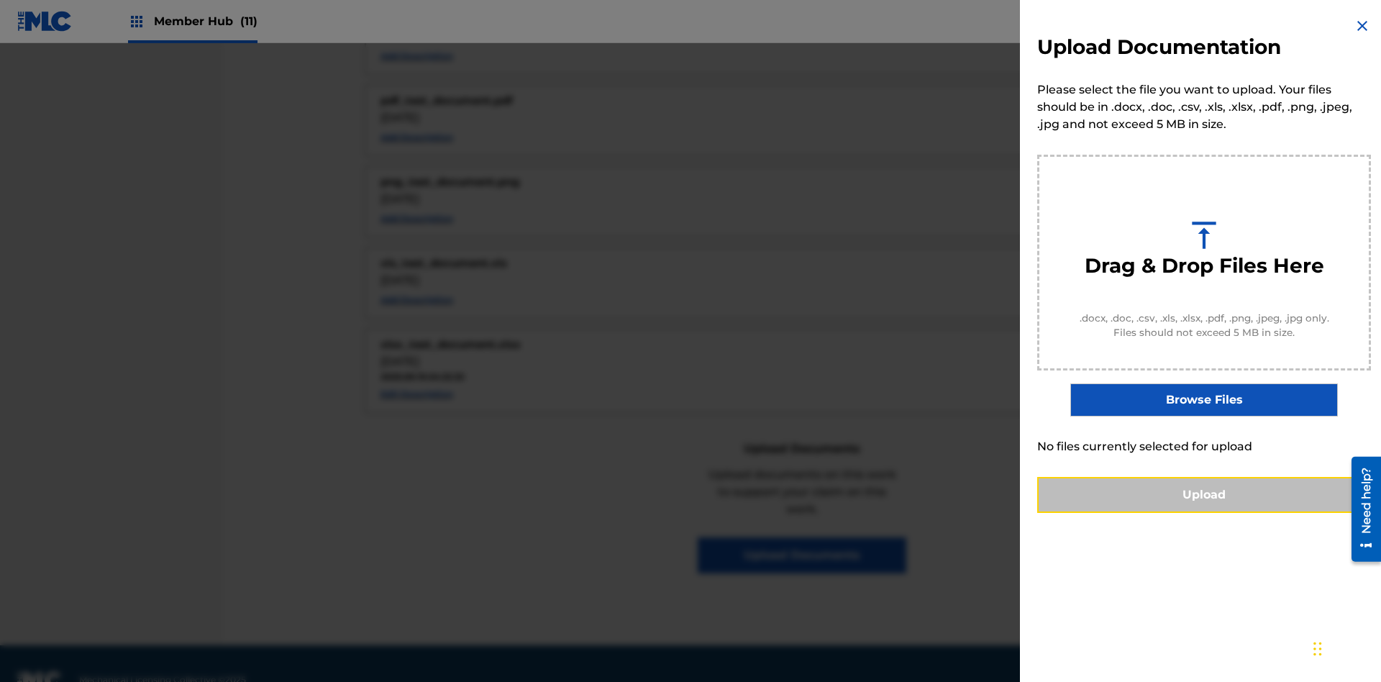
click at [1204, 513] on button "Upload" at bounding box center [1204, 495] width 334 height 36
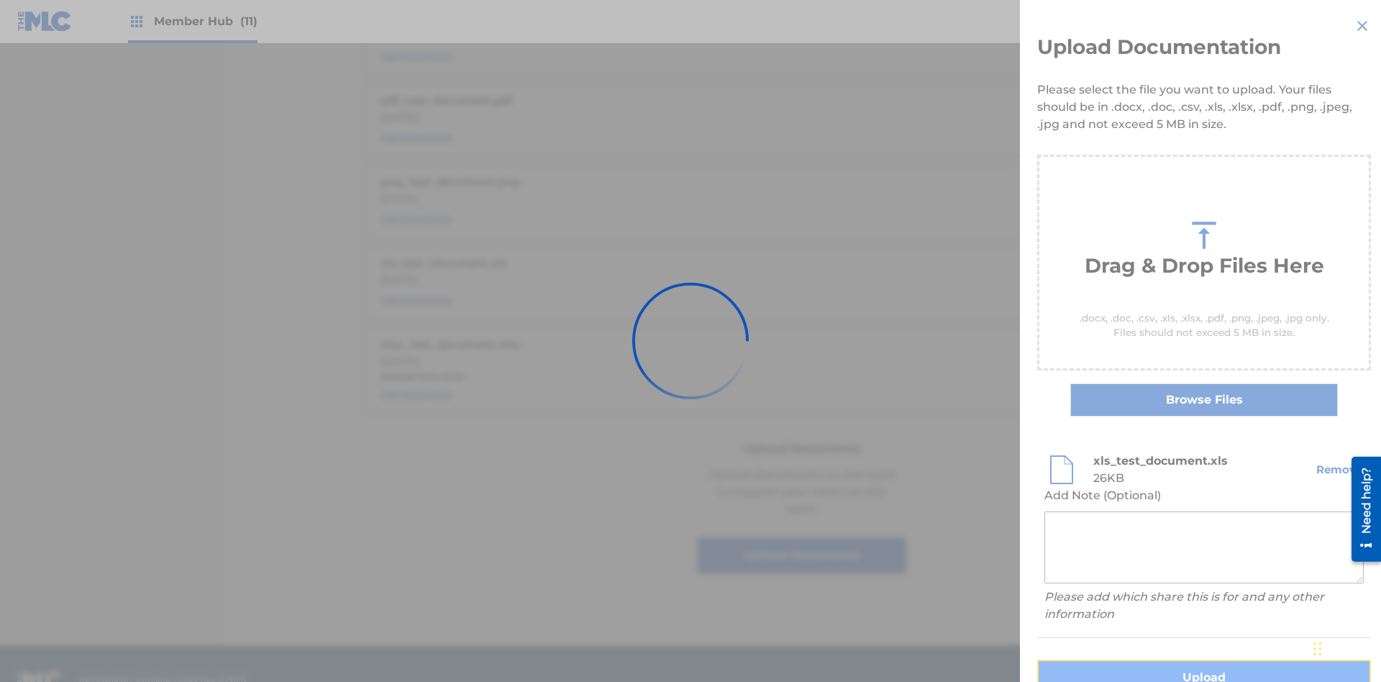
click at [1118, 660] on button "Upload" at bounding box center [1204, 678] width 334 height 36
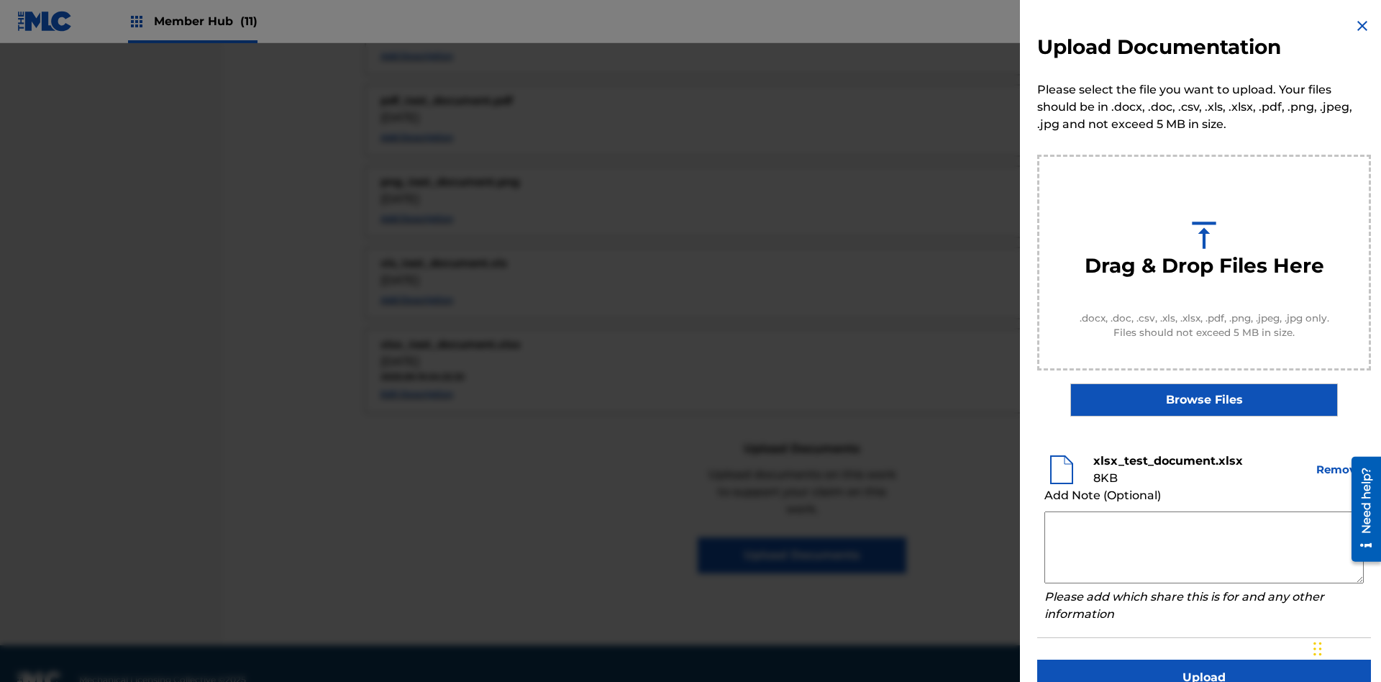
click at [1204, 547] on textarea at bounding box center [1203, 547] width 319 height 72
type textarea "2025.09.19.05.38.11"
click at [1204, 660] on button "Upload" at bounding box center [1204, 678] width 334 height 36
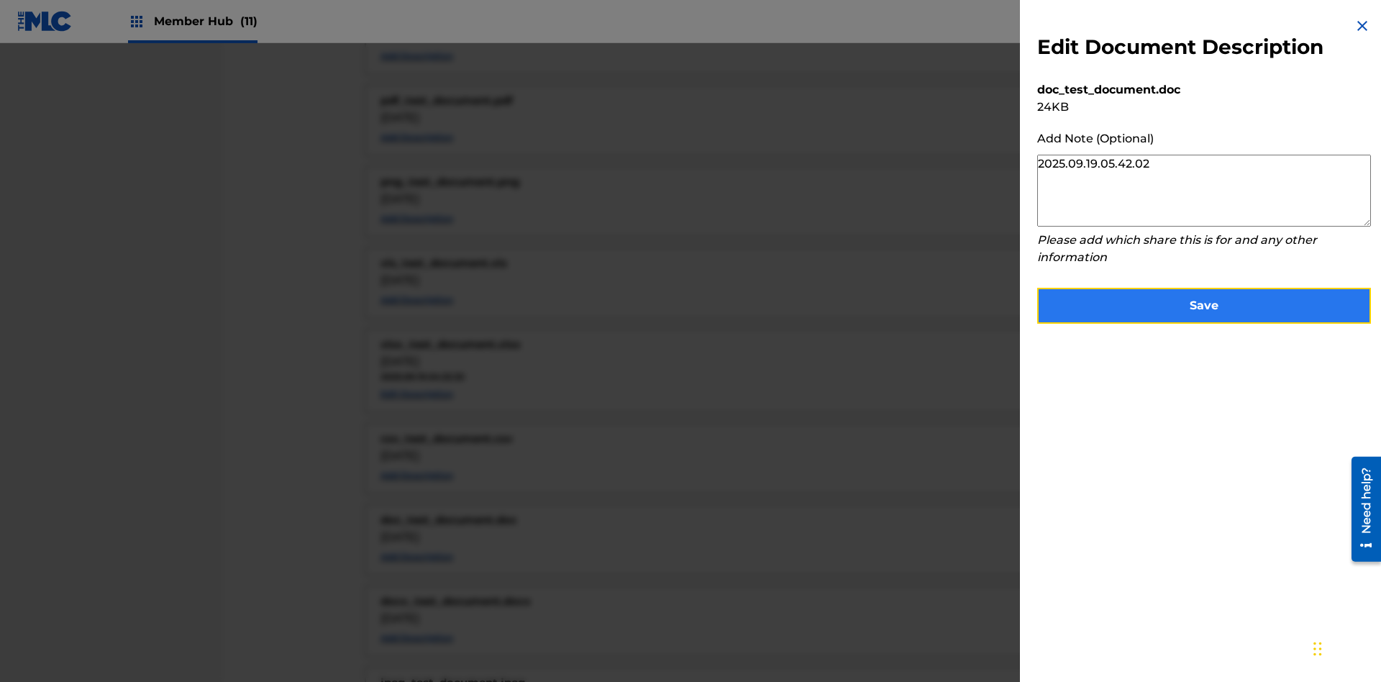
click at [1204, 302] on button "Save" at bounding box center [1204, 306] width 334 height 36
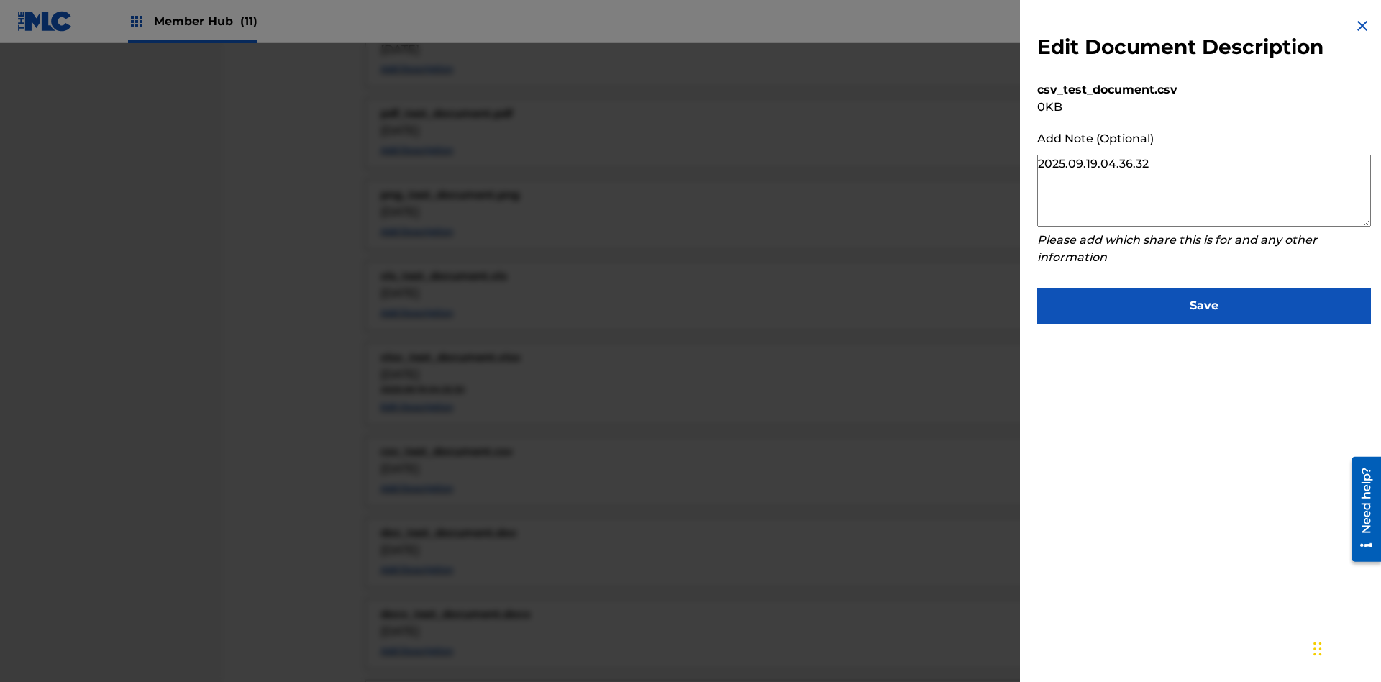
click at [1204, 191] on textarea "2025.09.19.04.36.32" at bounding box center [1204, 191] width 334 height 72
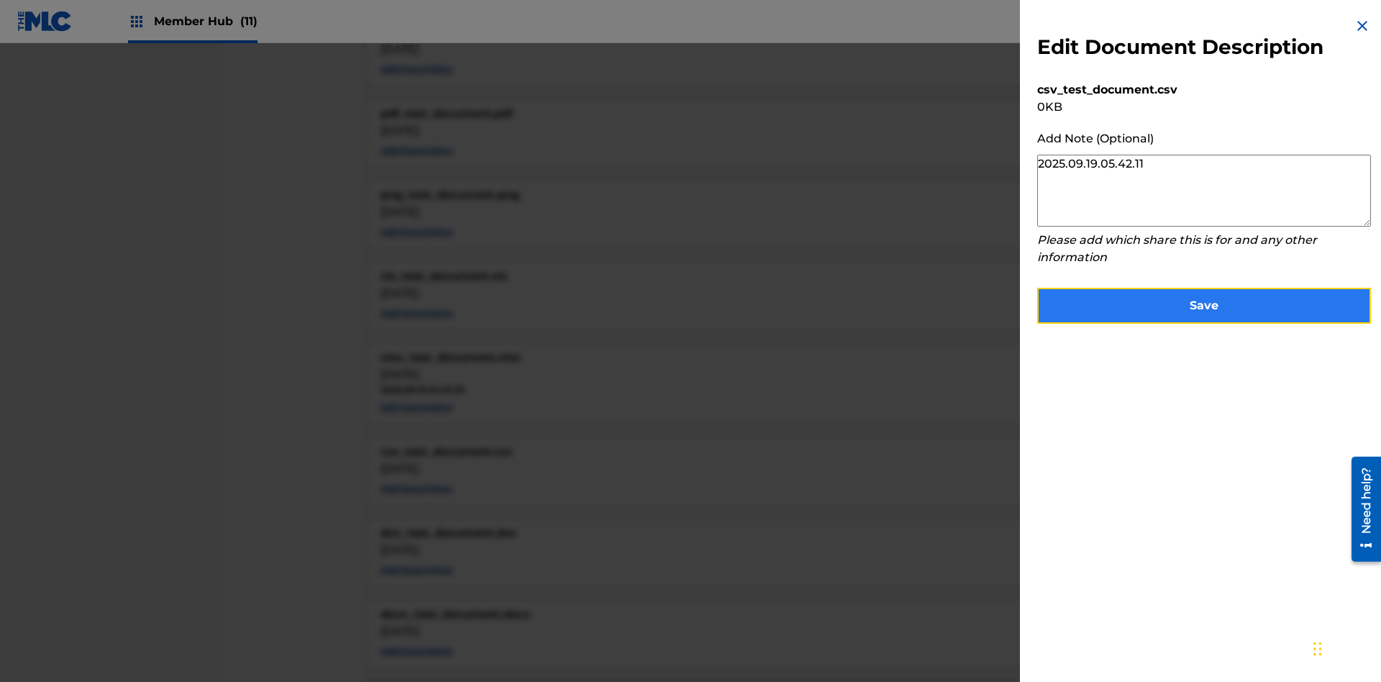
click at [1204, 302] on button "Save" at bounding box center [1204, 306] width 334 height 36
